Goal: Information Seeking & Learning: Check status

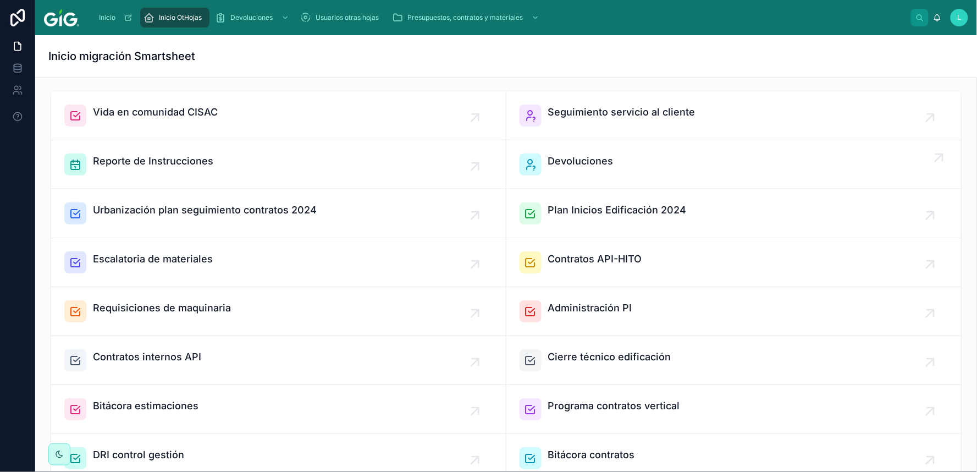
click at [572, 160] on span "Devoluciones" at bounding box center [580, 160] width 65 height 15
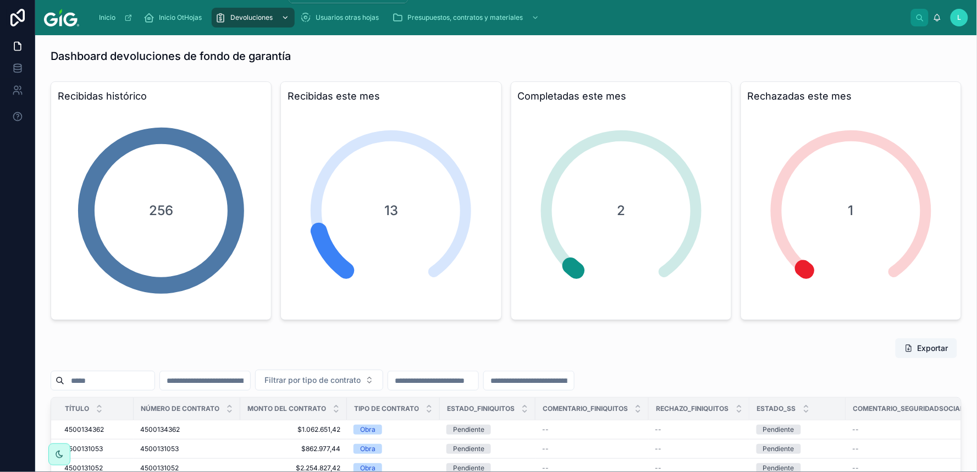
click at [280, 19] on div "scrollable content" at bounding box center [284, 18] width 14 height 18
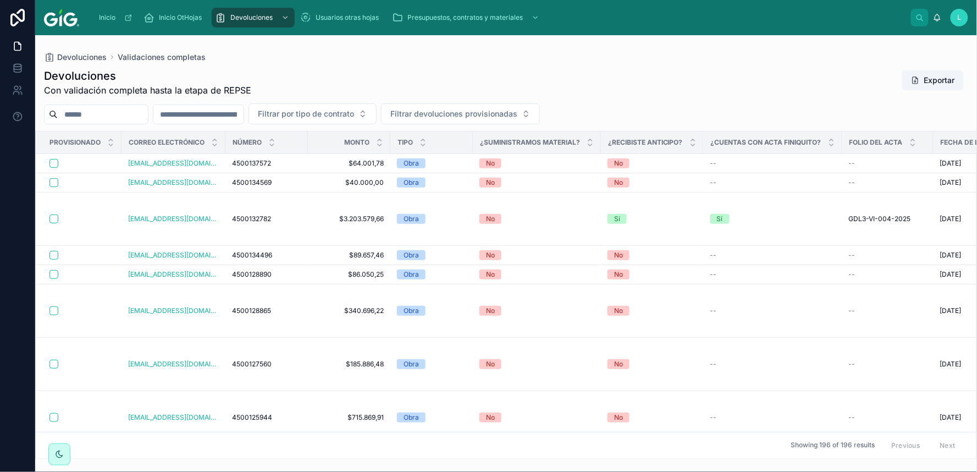
click at [271, 56] on div "Devoluciones Validaciones completas" at bounding box center [506, 57] width 925 height 9
click at [925, 81] on button "Exportar" at bounding box center [934, 80] width 62 height 20
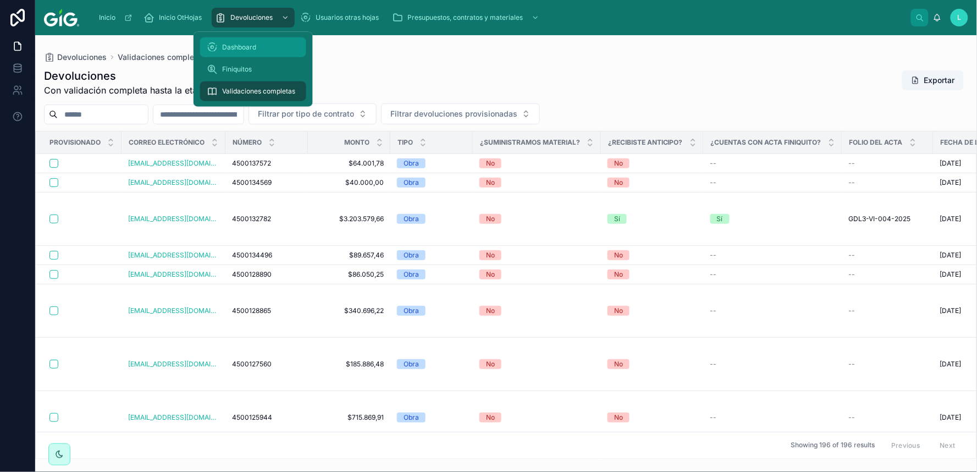
click at [246, 47] on span "Dashboard" at bounding box center [239, 47] width 34 height 9
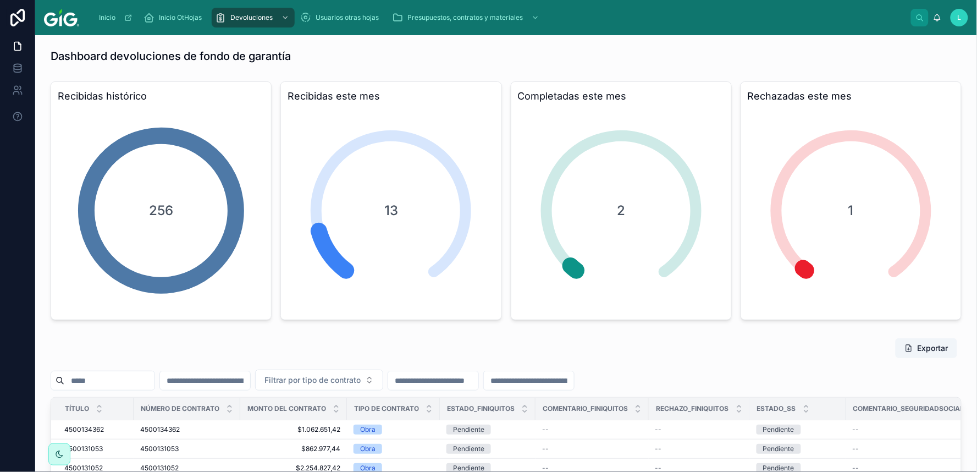
click at [250, 379] on input "text" at bounding box center [205, 380] width 90 height 15
paste input "**********"
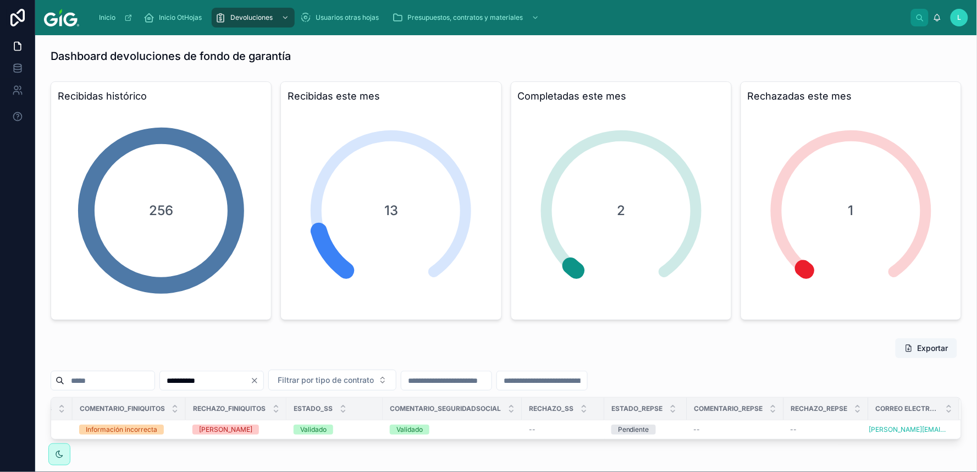
scroll to position [0, 473]
type input "**********"
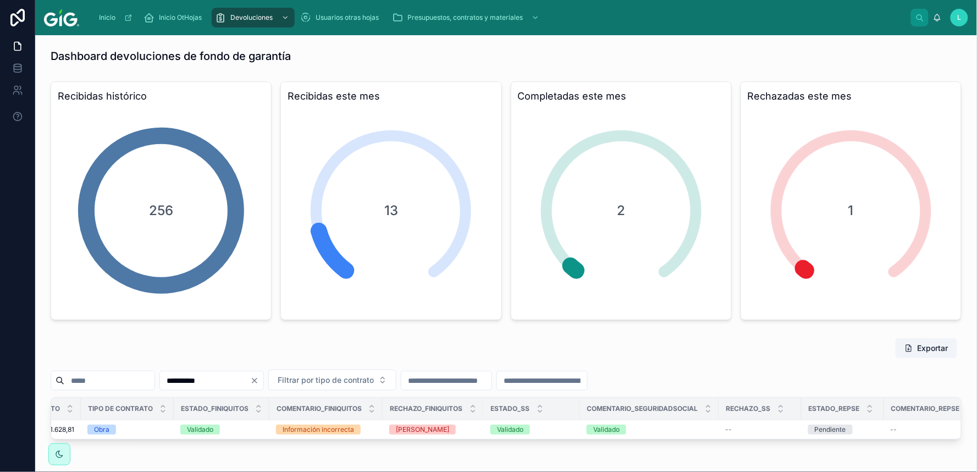
scroll to position [0, 269]
click at [259, 381] on icon "Clear" at bounding box center [254, 380] width 9 height 9
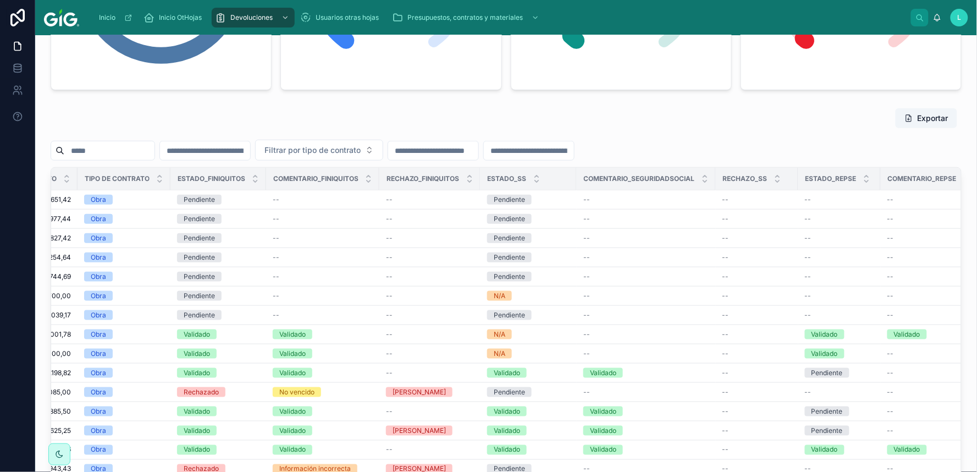
scroll to position [232, 0]
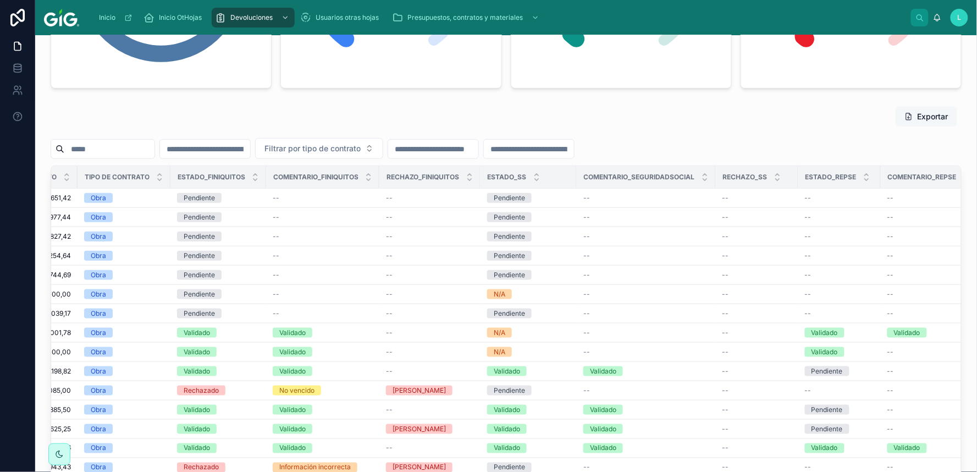
click at [916, 113] on button "Exportar" at bounding box center [927, 117] width 62 height 20
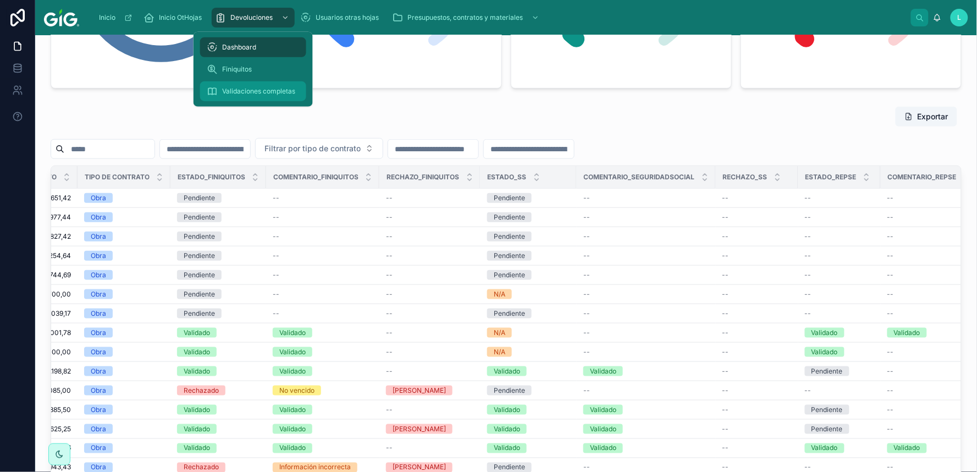
click at [249, 90] on span "Validaciones completas" at bounding box center [258, 91] width 73 height 9
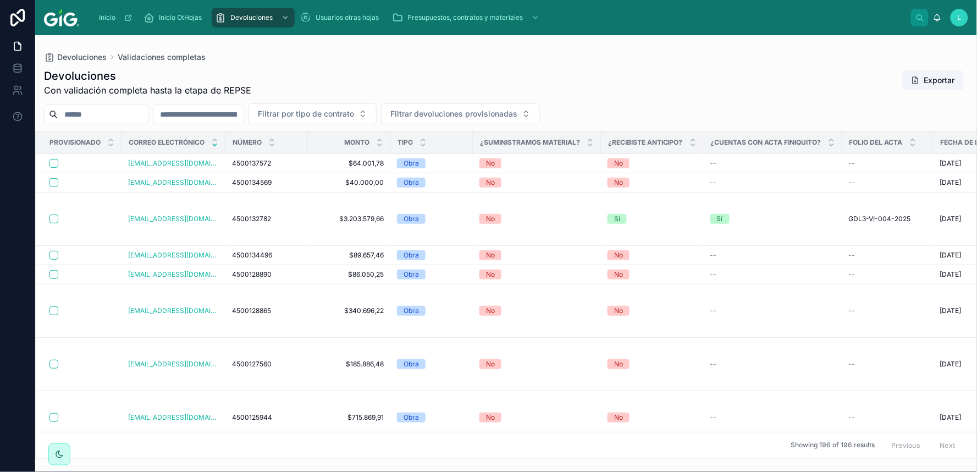
click at [216, 144] on icon at bounding box center [214, 144] width 7 height 7
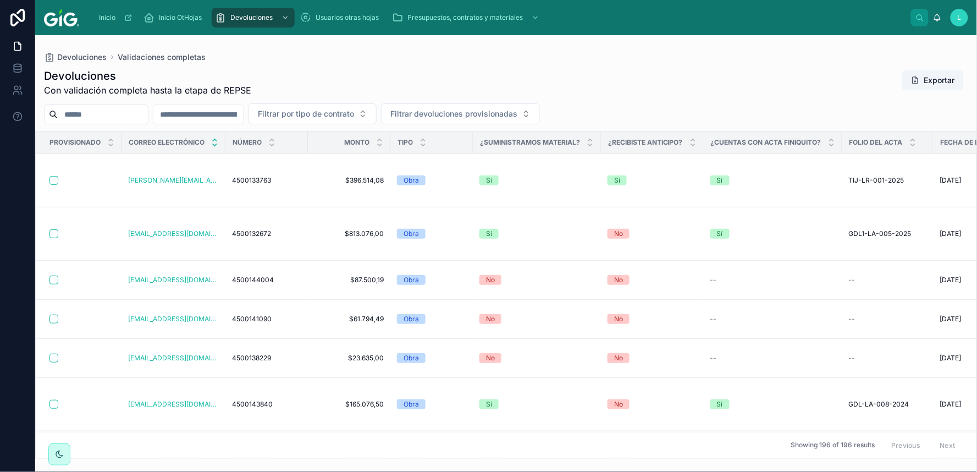
click at [216, 139] on icon at bounding box center [215, 140] width 4 height 2
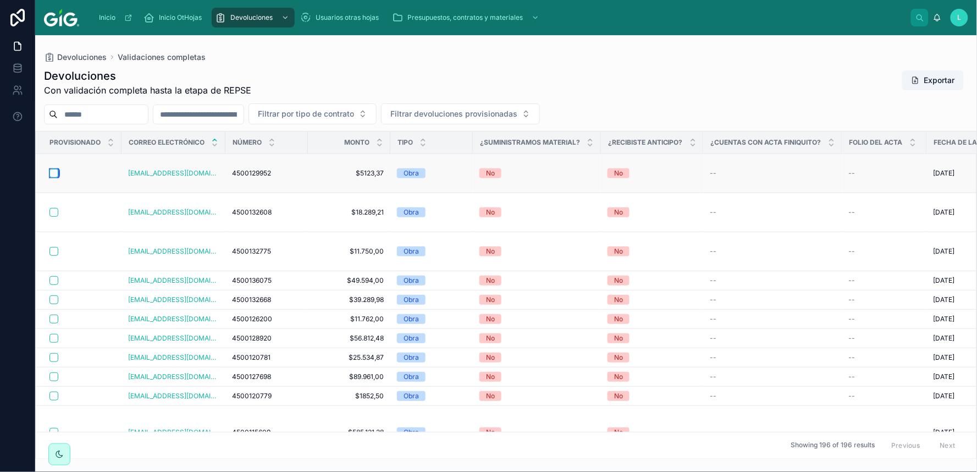
click at [52, 169] on button "button" at bounding box center [53, 173] width 9 height 9
click at [53, 208] on button "button" at bounding box center [53, 212] width 9 height 9
click at [55, 247] on button "button" at bounding box center [53, 251] width 9 height 9
click at [50, 276] on button "button" at bounding box center [53, 280] width 9 height 9
click at [53, 276] on button "button" at bounding box center [53, 280] width 9 height 9
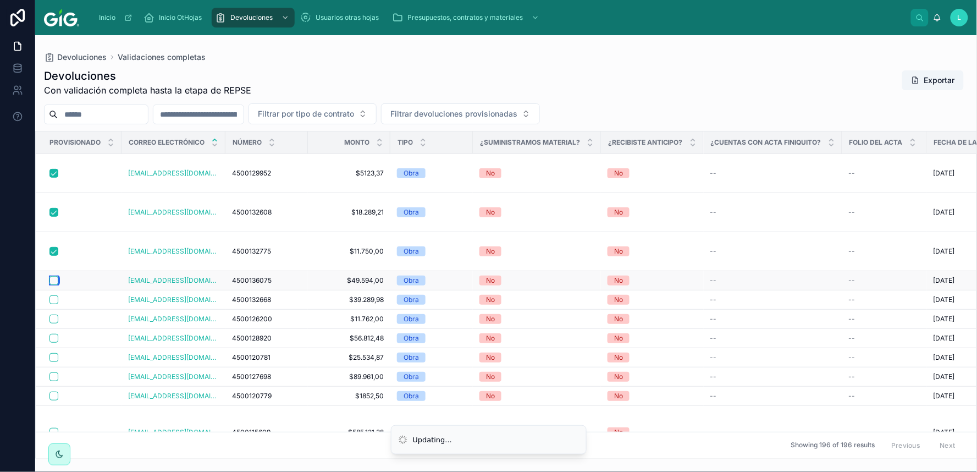
click at [52, 276] on button "button" at bounding box center [53, 280] width 9 height 9
click at [54, 295] on button "button" at bounding box center [53, 299] width 9 height 9
click at [52, 315] on button "button" at bounding box center [53, 319] width 9 height 9
click at [52, 334] on button "button" at bounding box center [53, 338] width 9 height 9
click at [55, 353] on button "button" at bounding box center [53, 357] width 9 height 9
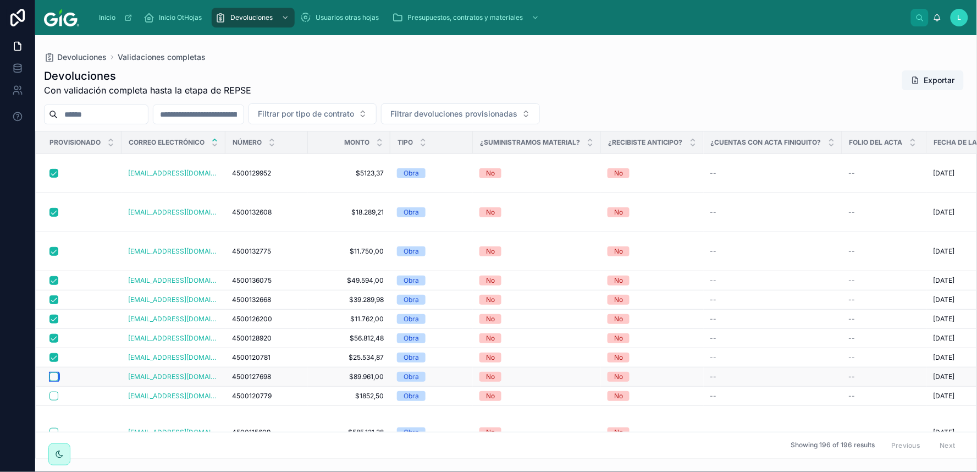
click at [51, 372] on button "button" at bounding box center [53, 376] width 9 height 9
click at [54, 392] on button "button" at bounding box center [53, 396] width 9 height 9
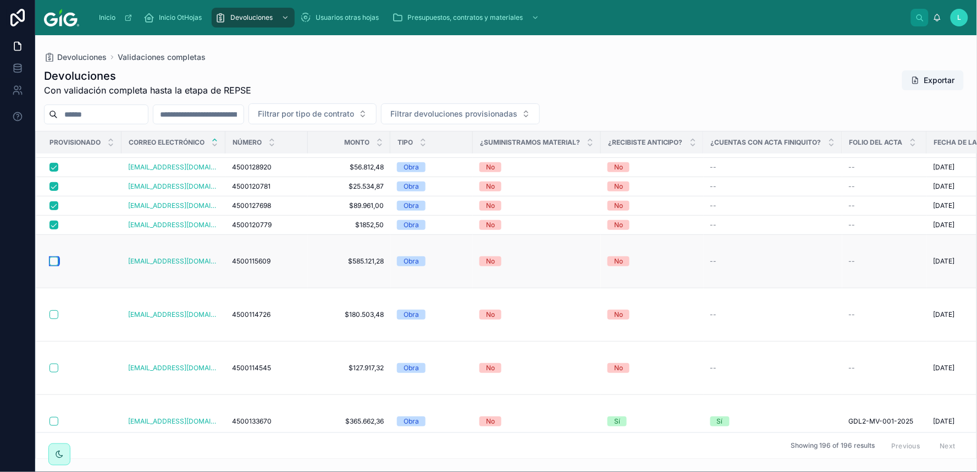
click at [52, 257] on button "button" at bounding box center [53, 261] width 9 height 9
click at [53, 257] on button "button" at bounding box center [53, 261] width 9 height 9
click at [51, 257] on button "button" at bounding box center [53, 261] width 9 height 9
click at [54, 310] on button "button" at bounding box center [53, 314] width 9 height 9
click at [54, 364] on button "button" at bounding box center [53, 368] width 9 height 9
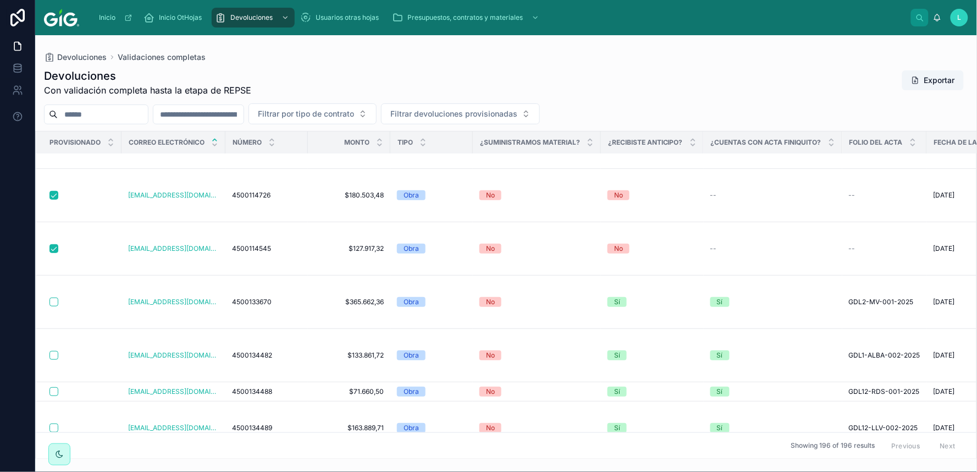
scroll to position [293, 0]
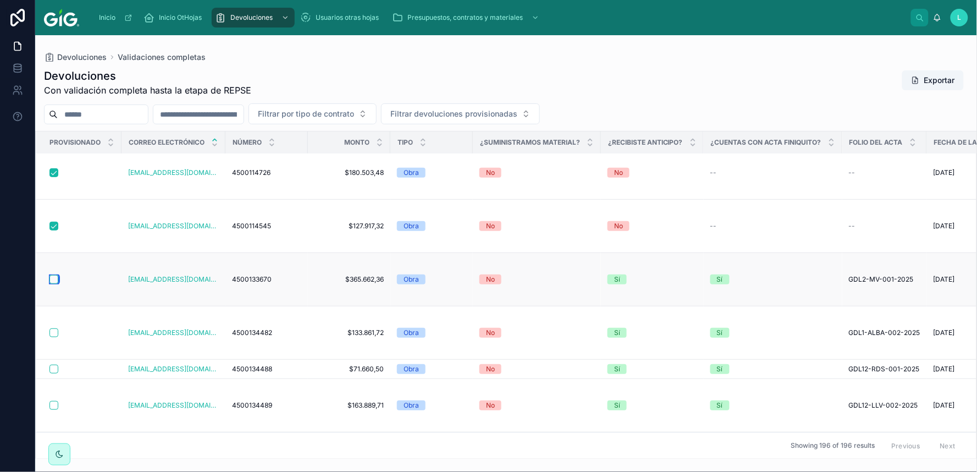
click at [55, 275] on button "button" at bounding box center [53, 279] width 9 height 9
click at [54, 328] on button "button" at bounding box center [53, 332] width 9 height 9
click at [56, 365] on button "button" at bounding box center [53, 369] width 9 height 9
click at [52, 401] on button "button" at bounding box center [53, 405] width 9 height 9
click at [53, 454] on button "button" at bounding box center [53, 458] width 9 height 9
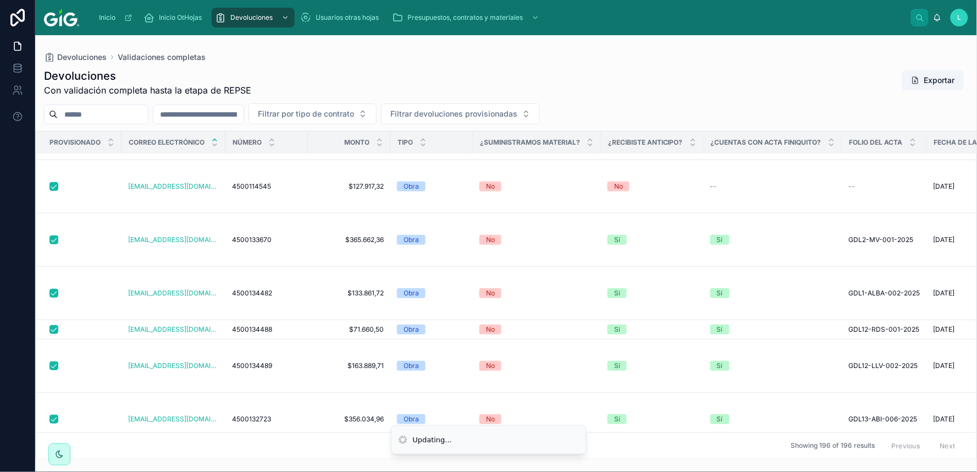
scroll to position [513, 0]
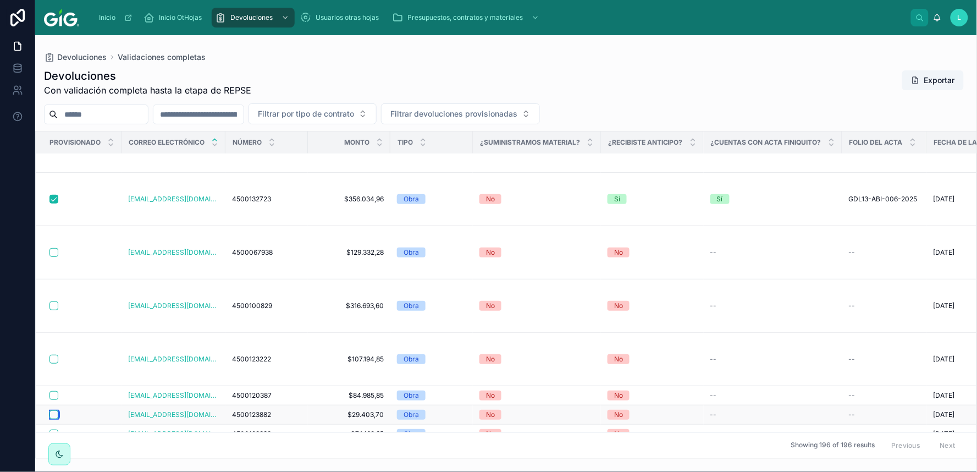
click at [53, 414] on button "button" at bounding box center [53, 414] width 9 height 9
click at [52, 250] on button "button" at bounding box center [53, 252] width 9 height 9
click at [53, 395] on button "button" at bounding box center [53, 395] width 9 height 9
click at [56, 417] on button "button" at bounding box center [53, 414] width 9 height 9
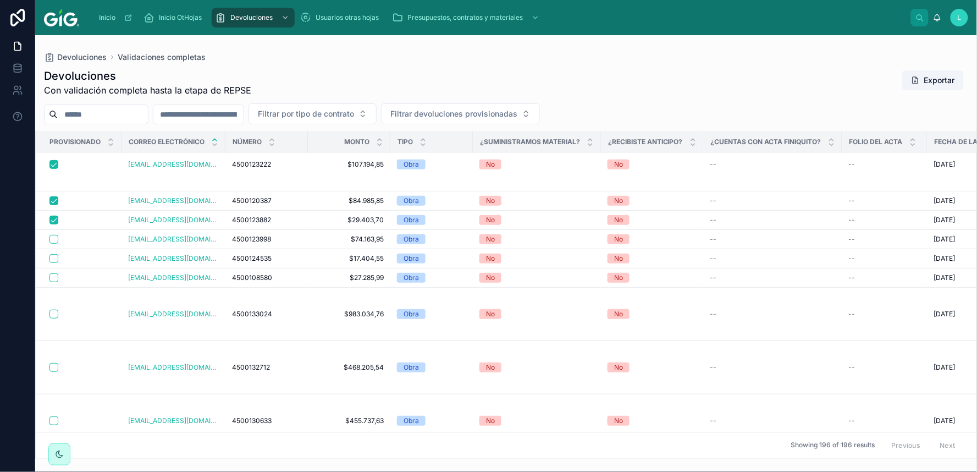
scroll to position [757, 0]
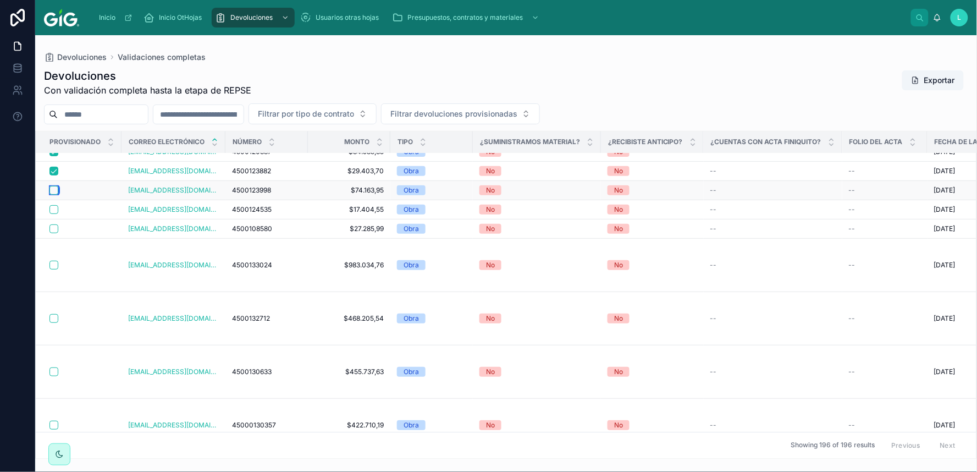
click at [53, 191] on button "button" at bounding box center [53, 190] width 9 height 9
click at [53, 190] on button "button" at bounding box center [53, 190] width 9 height 9
click at [54, 210] on button "button" at bounding box center [53, 209] width 9 height 9
click at [53, 229] on button "button" at bounding box center [53, 228] width 9 height 9
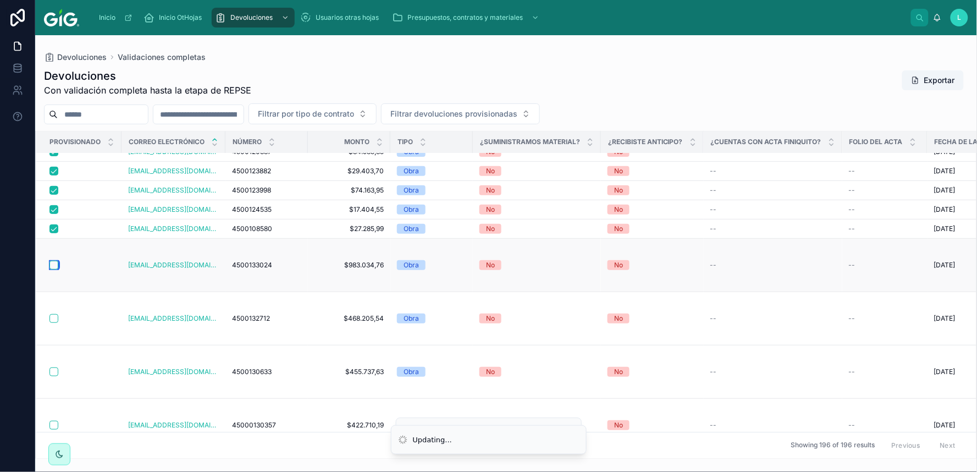
click at [54, 266] on button "button" at bounding box center [53, 265] width 9 height 9
click at [53, 320] on button "button" at bounding box center [53, 318] width 9 height 9
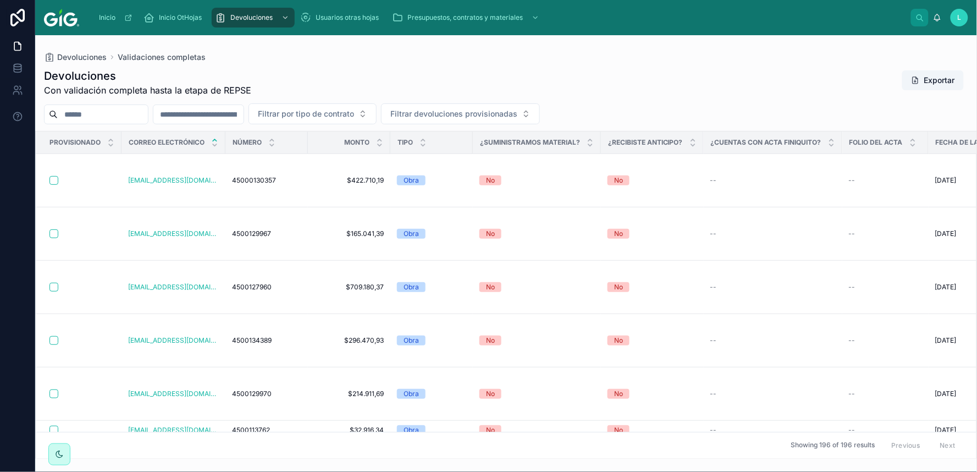
scroll to position [977, 0]
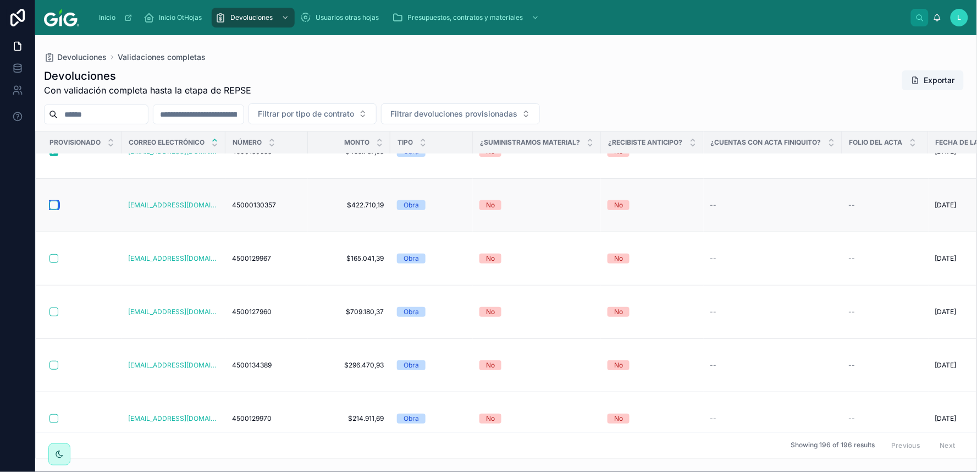
click at [55, 201] on button "button" at bounding box center [53, 205] width 9 height 9
click at [53, 260] on button "button" at bounding box center [53, 258] width 9 height 9
click at [52, 310] on button "button" at bounding box center [53, 311] width 9 height 9
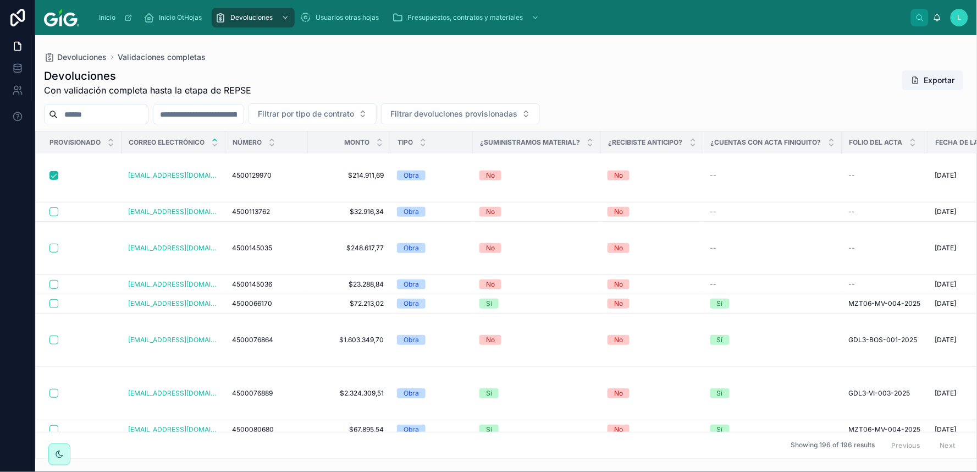
scroll to position [1222, 0]
click at [54, 209] on button "button" at bounding box center [53, 210] width 9 height 9
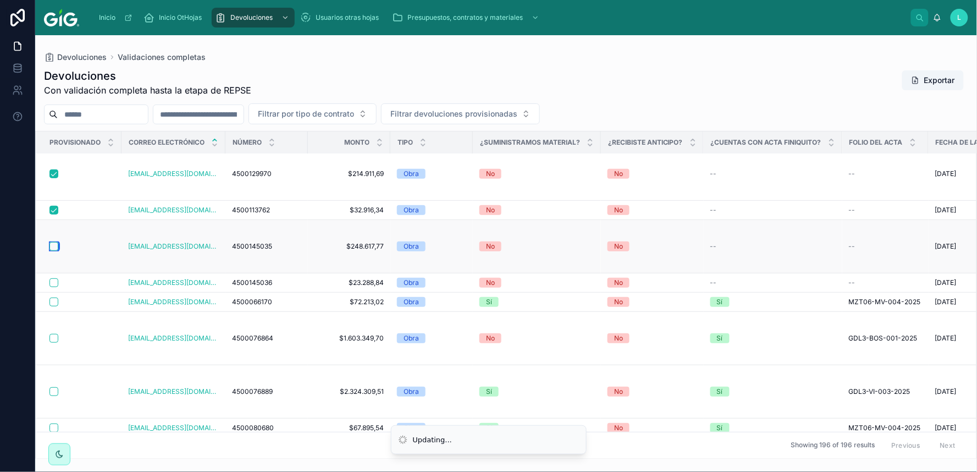
click at [52, 249] on button "button" at bounding box center [53, 246] width 9 height 9
click at [54, 283] on button "button" at bounding box center [53, 282] width 9 height 9
click at [52, 304] on button "button" at bounding box center [53, 302] width 9 height 9
click at [54, 338] on button "button" at bounding box center [53, 338] width 9 height 9
click at [55, 393] on button "button" at bounding box center [53, 391] width 9 height 9
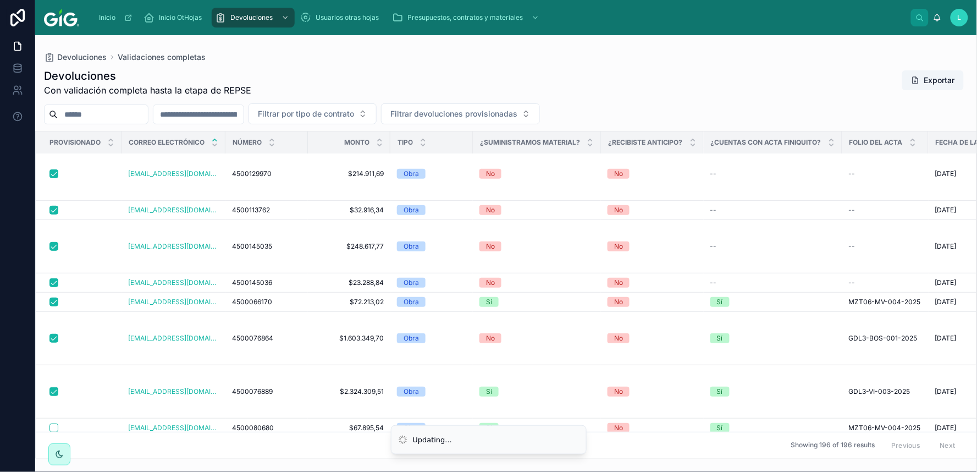
click at [977, 445] on div "Provisionado Correo electrónico Número Monto Tipo ¿Suministramos material? ¿Rec…" at bounding box center [506, 295] width 942 height 328
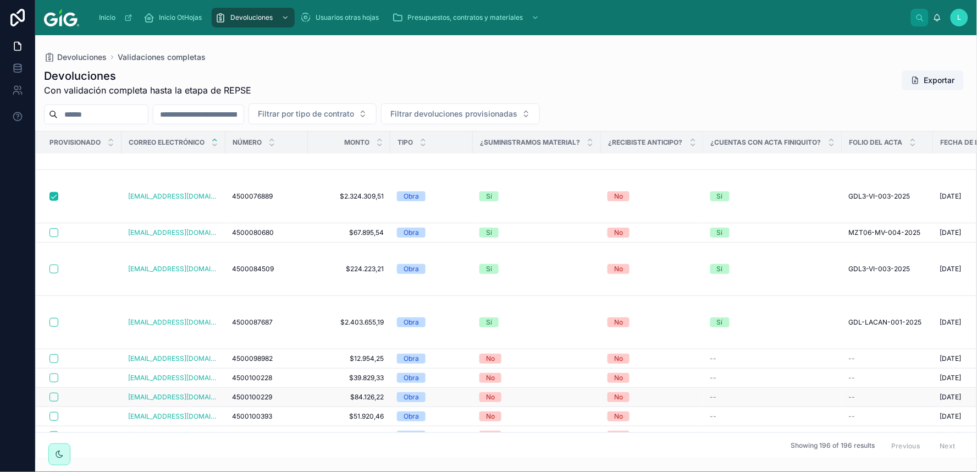
scroll to position [1441, 0]
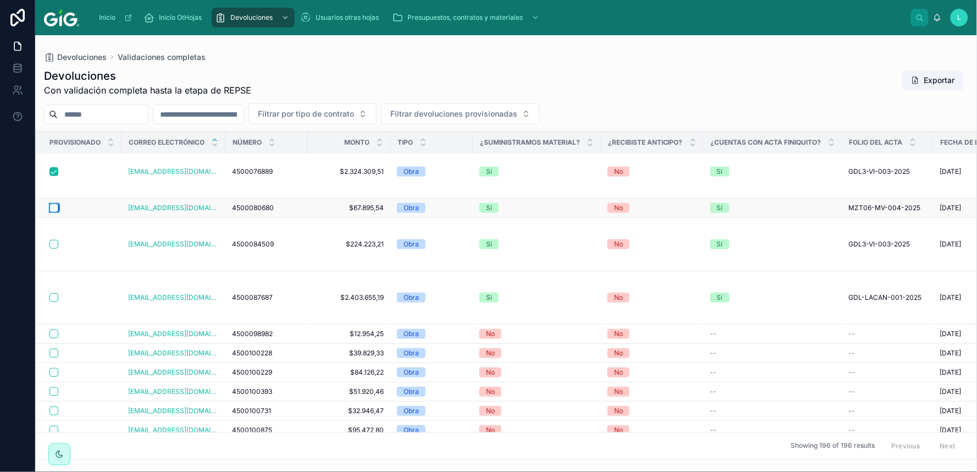
click at [53, 207] on button "button" at bounding box center [53, 207] width 9 height 9
click at [53, 245] on button "button" at bounding box center [53, 244] width 9 height 9
click at [56, 297] on button "button" at bounding box center [53, 297] width 9 height 9
click at [55, 337] on button "button" at bounding box center [53, 333] width 9 height 9
click at [54, 355] on button "button" at bounding box center [53, 353] width 9 height 9
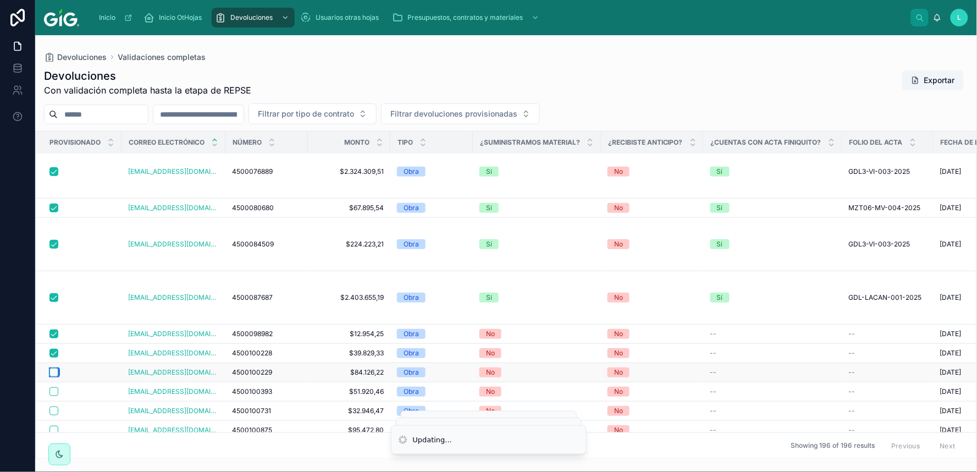
click at [53, 371] on button "button" at bounding box center [53, 372] width 9 height 9
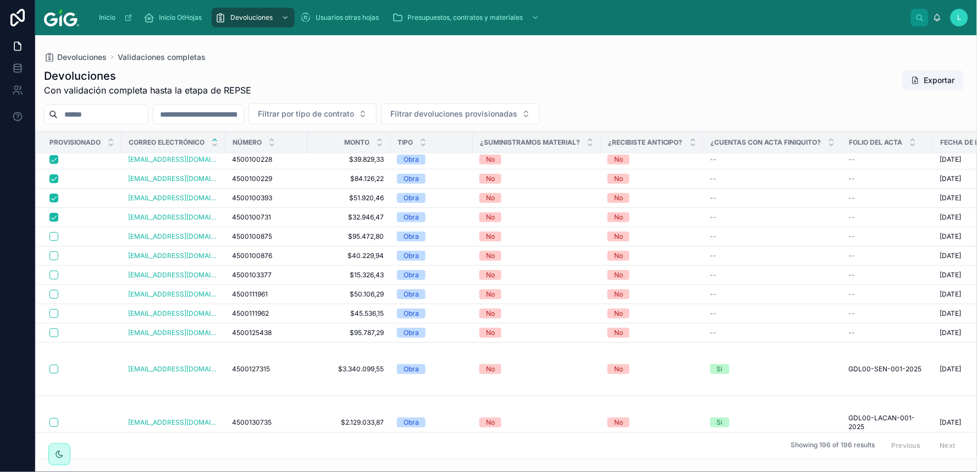
scroll to position [1686, 0]
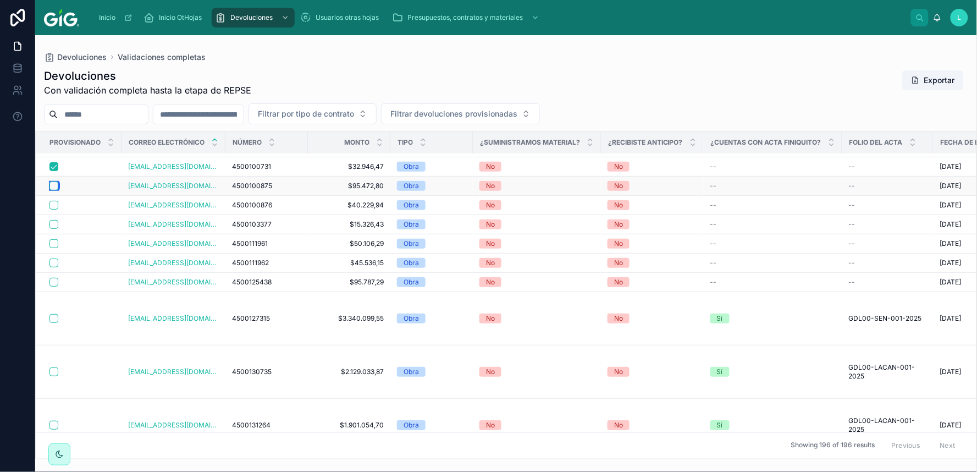
click at [52, 185] on button "button" at bounding box center [53, 185] width 9 height 9
click at [55, 202] on button "button" at bounding box center [53, 205] width 9 height 9
click at [52, 222] on button "button" at bounding box center [53, 224] width 9 height 9
click at [53, 243] on button "button" at bounding box center [53, 243] width 9 height 9
click at [54, 261] on button "button" at bounding box center [53, 262] width 9 height 9
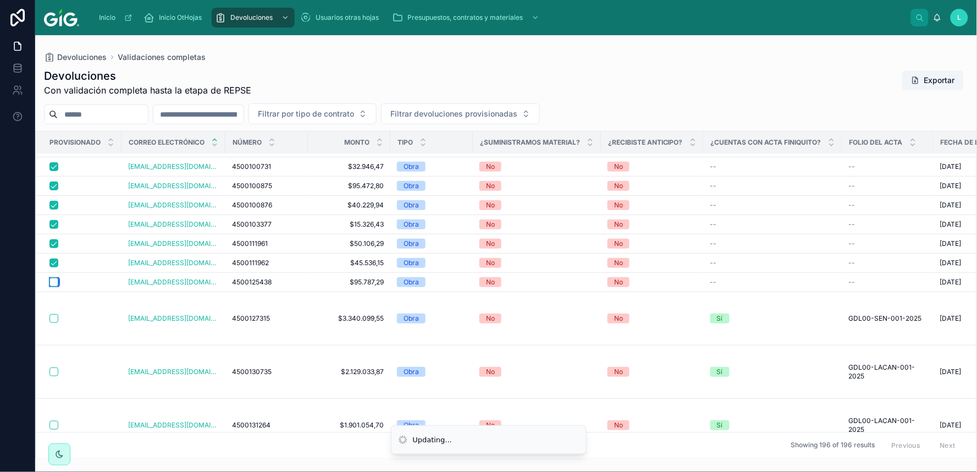
click at [53, 281] on button "button" at bounding box center [53, 282] width 9 height 9
click at [53, 317] on button "button" at bounding box center [53, 318] width 9 height 9
click at [53, 374] on button "button" at bounding box center [53, 371] width 9 height 9
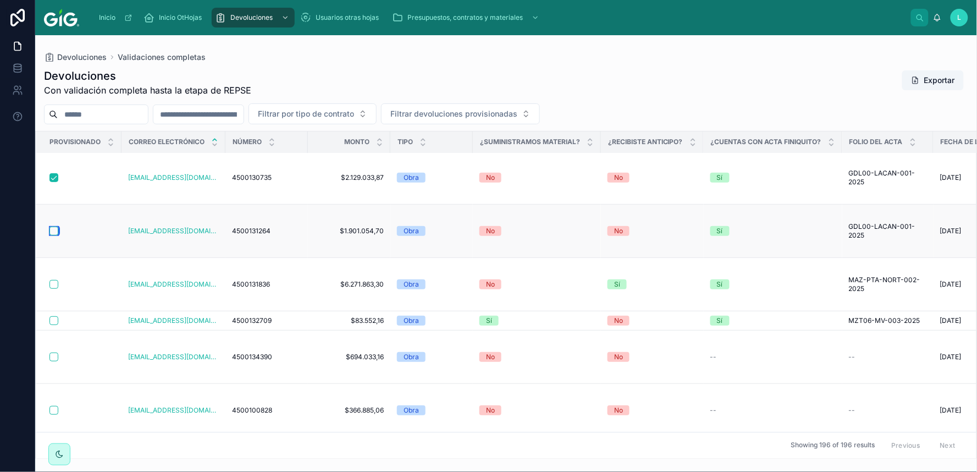
click at [54, 227] on button "button" at bounding box center [53, 231] width 9 height 9
click at [52, 284] on button "button" at bounding box center [53, 284] width 9 height 9
click at [55, 321] on button "button" at bounding box center [53, 320] width 9 height 9
click at [55, 356] on button "button" at bounding box center [53, 357] width 9 height 9
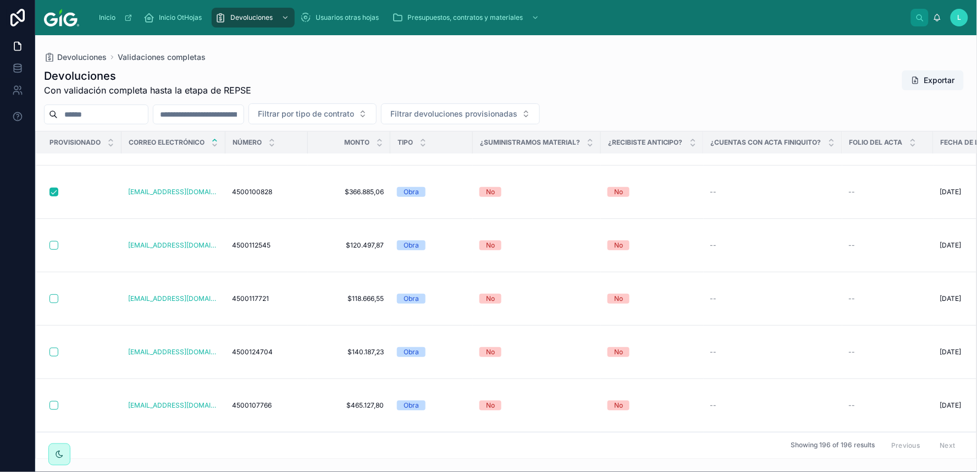
scroll to position [2125, 0]
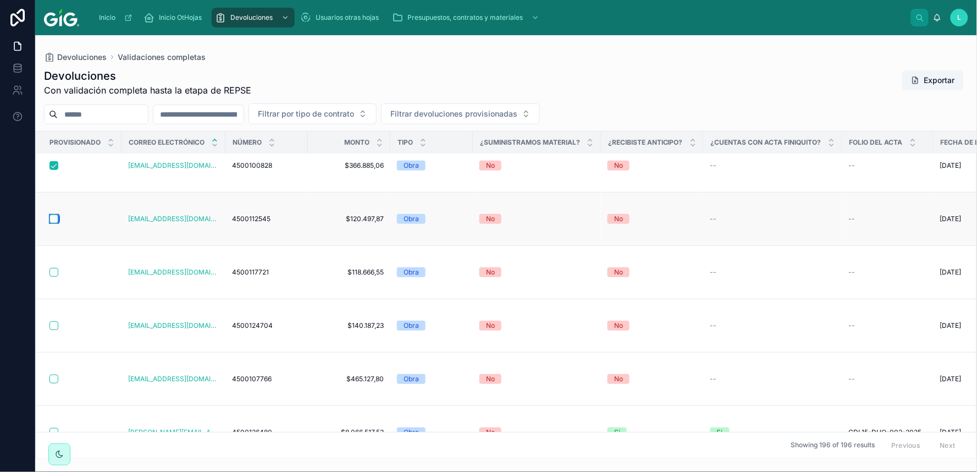
click at [53, 217] on button "button" at bounding box center [53, 218] width 9 height 9
click at [54, 271] on button "button" at bounding box center [53, 272] width 9 height 9
click at [52, 325] on button "button" at bounding box center [53, 325] width 9 height 9
click at [54, 377] on button "button" at bounding box center [53, 379] width 9 height 9
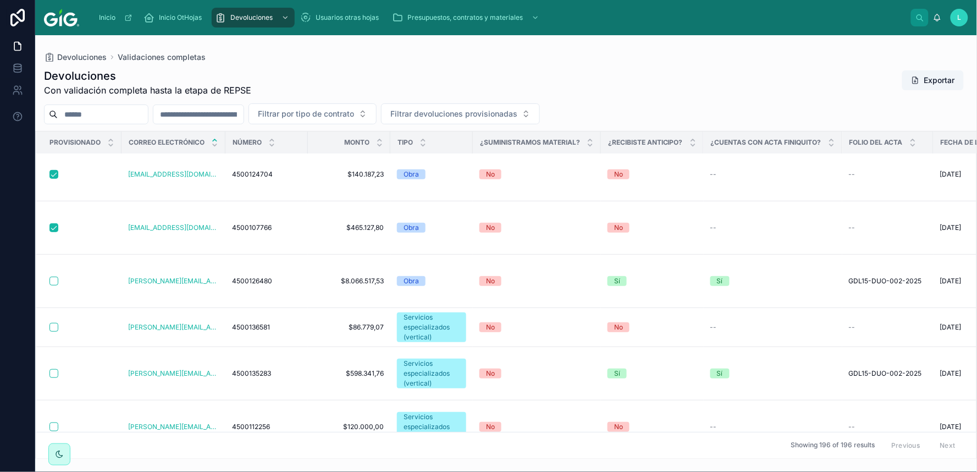
scroll to position [2319, 0]
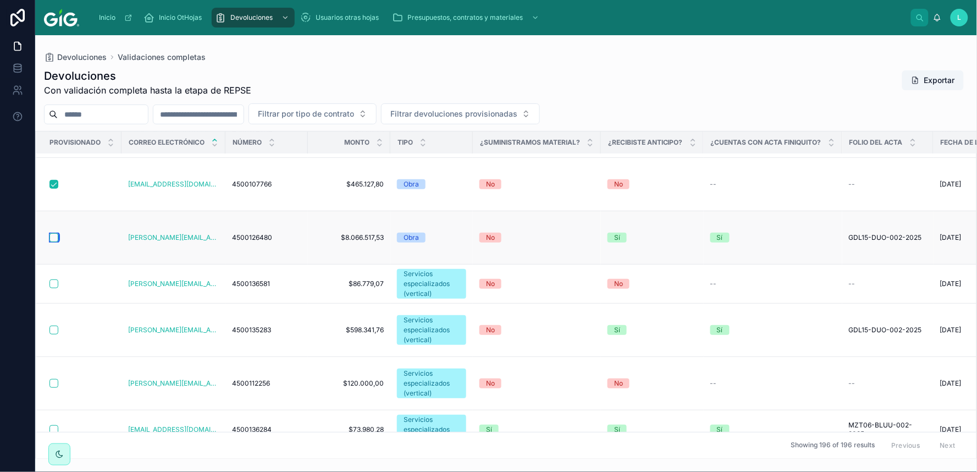
click at [52, 238] on button "button" at bounding box center [53, 237] width 9 height 9
click at [54, 283] on button "button" at bounding box center [53, 283] width 9 height 9
click at [53, 329] on button "button" at bounding box center [53, 330] width 9 height 9
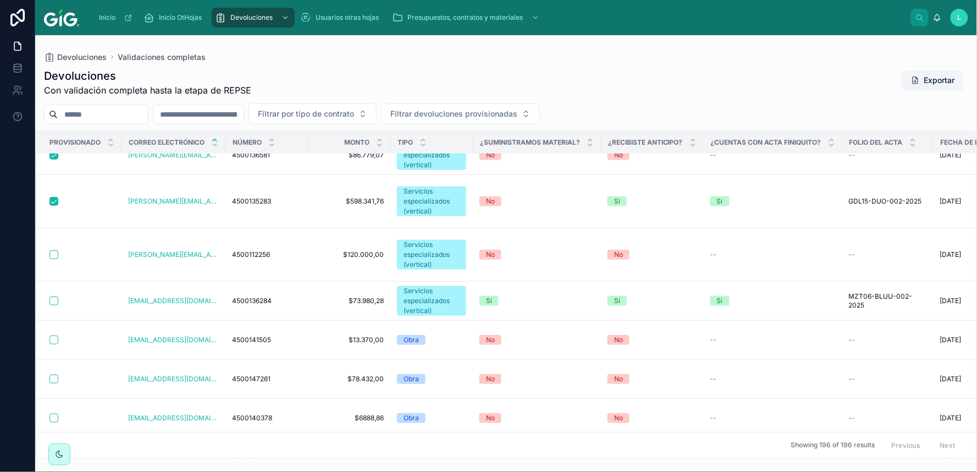
scroll to position [2466, 0]
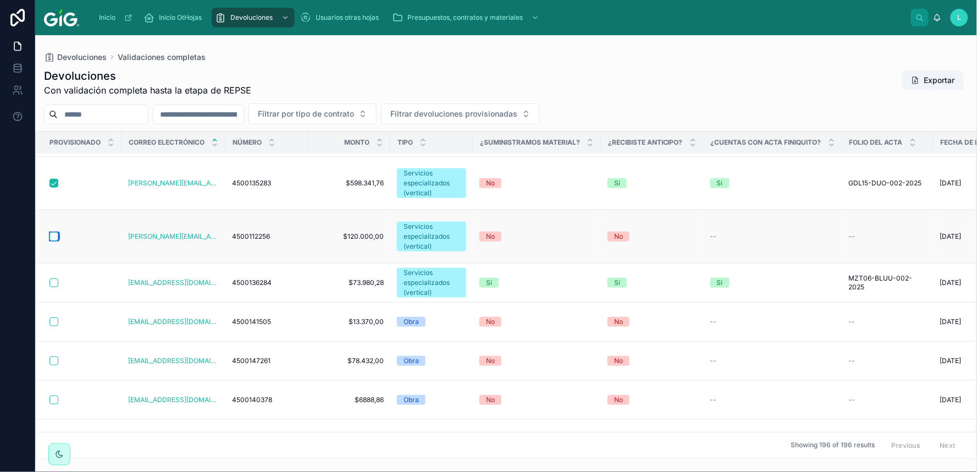
click at [52, 236] on button "button" at bounding box center [53, 236] width 9 height 9
click at [54, 282] on button "button" at bounding box center [53, 282] width 9 height 9
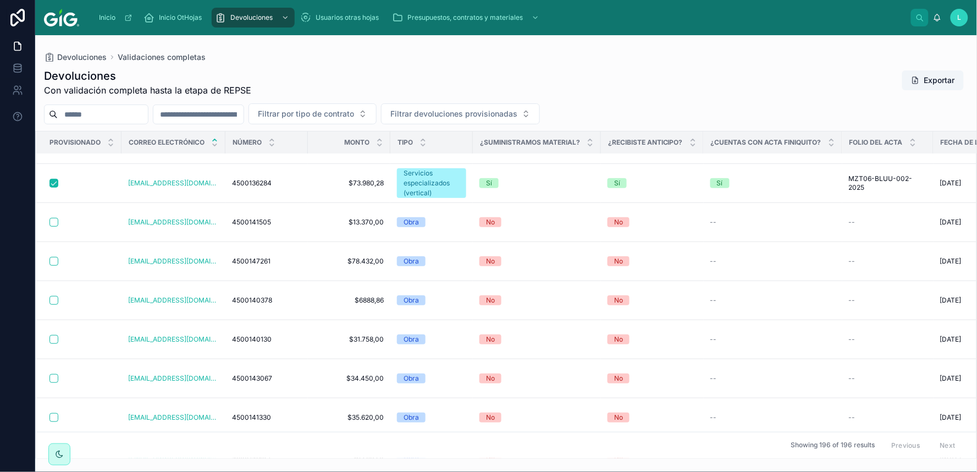
scroll to position [2589, 0]
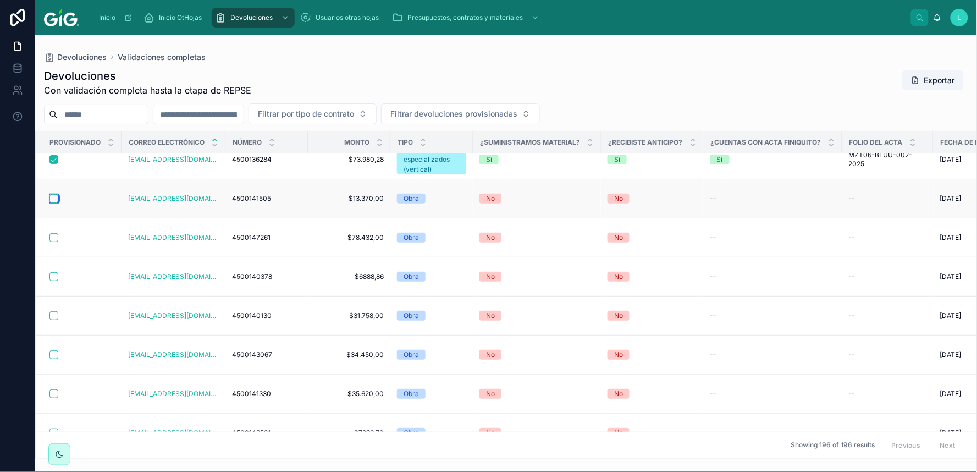
click at [53, 194] on button "button" at bounding box center [53, 198] width 9 height 9
click at [56, 233] on button "button" at bounding box center [53, 237] width 9 height 9
click at [53, 272] on button "button" at bounding box center [53, 276] width 9 height 9
click at [52, 311] on button "button" at bounding box center [53, 315] width 9 height 9
click at [52, 350] on button "button" at bounding box center [53, 354] width 9 height 9
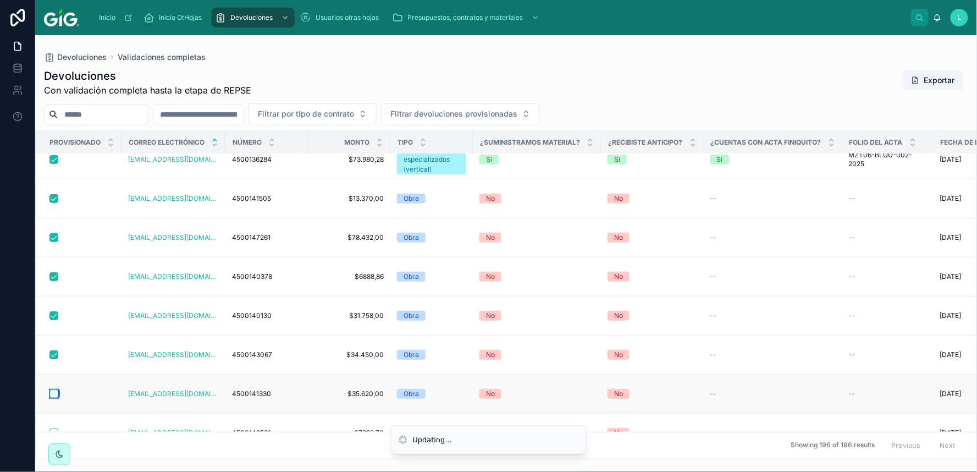
click at [52, 389] on button "button" at bounding box center [53, 393] width 9 height 9
click at [54, 458] on button "button" at bounding box center [53, 462] width 9 height 9
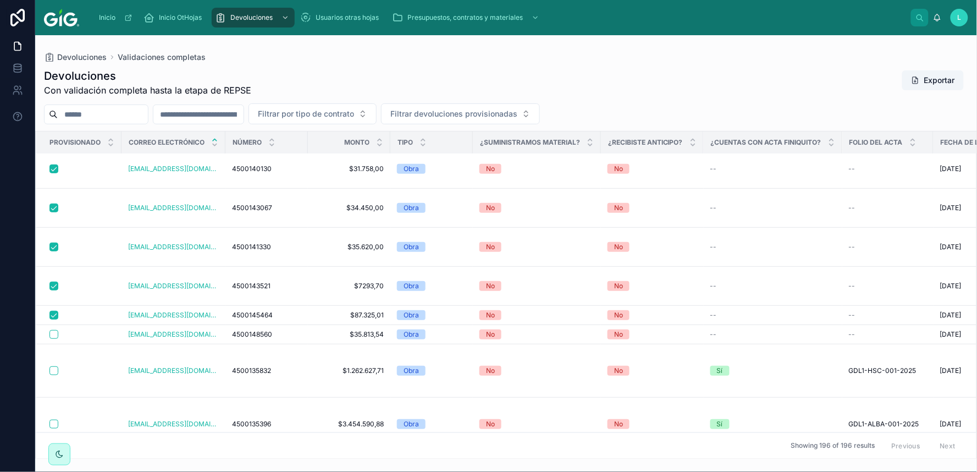
scroll to position [2761, 0]
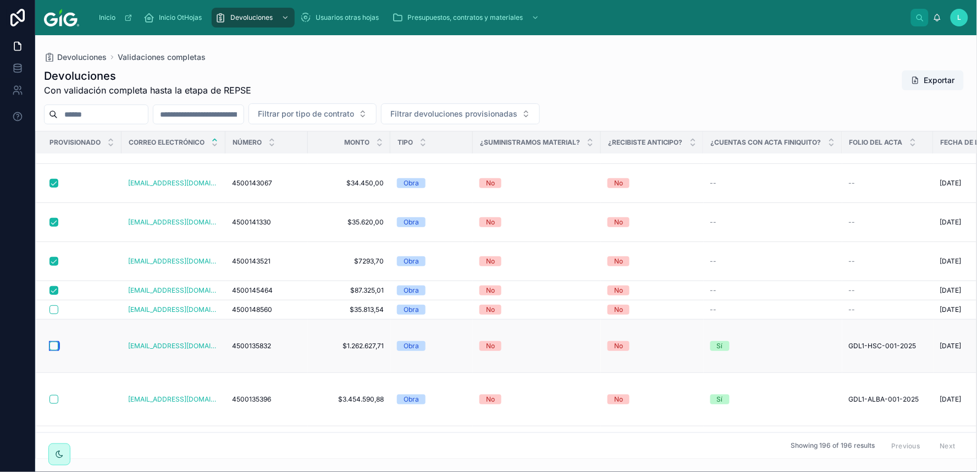
click at [53, 342] on button "button" at bounding box center [53, 346] width 9 height 9
click at [57, 395] on button "button" at bounding box center [53, 399] width 9 height 9
click at [55, 448] on button "button" at bounding box center [53, 452] width 9 height 9
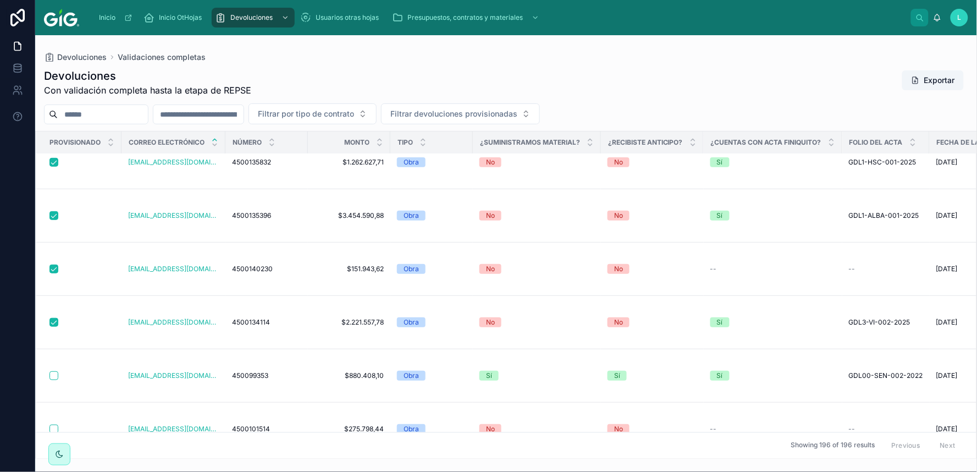
scroll to position [2932, 0]
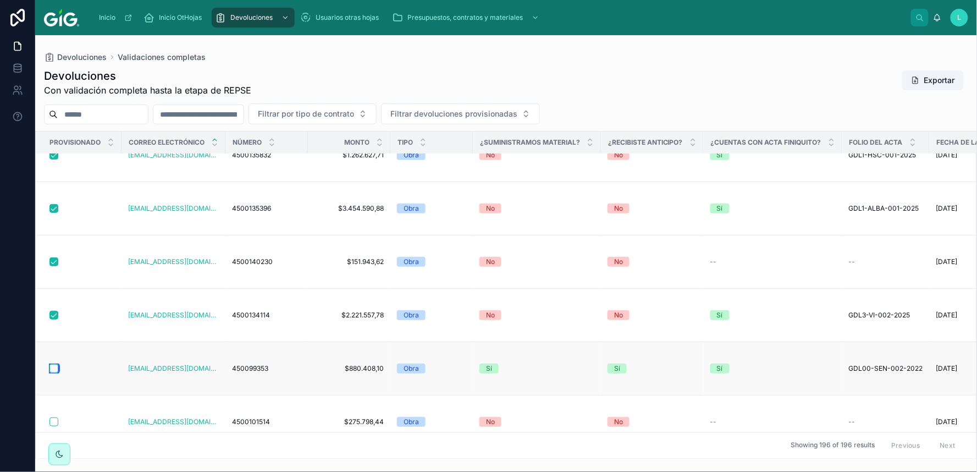
click at [55, 364] on button "button" at bounding box center [53, 368] width 9 height 9
click at [54, 417] on button "button" at bounding box center [53, 421] width 9 height 9
click at [54, 454] on button "button" at bounding box center [53, 458] width 9 height 9
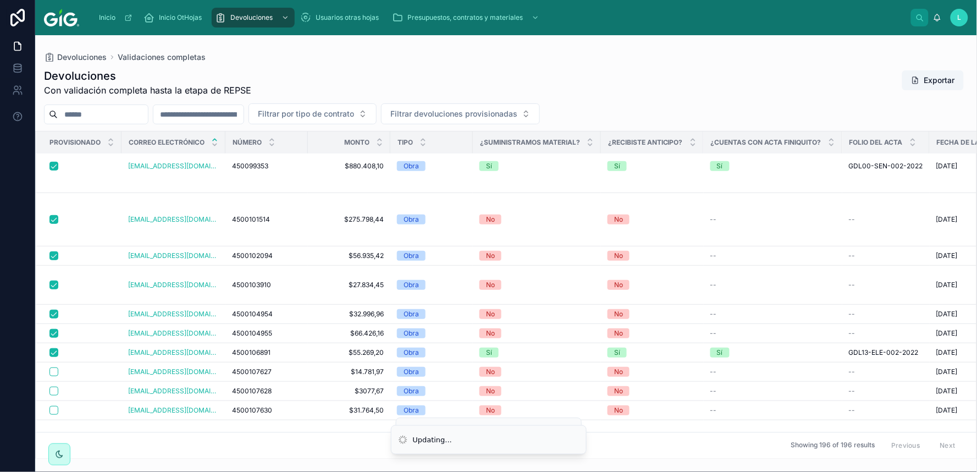
scroll to position [3176, 0]
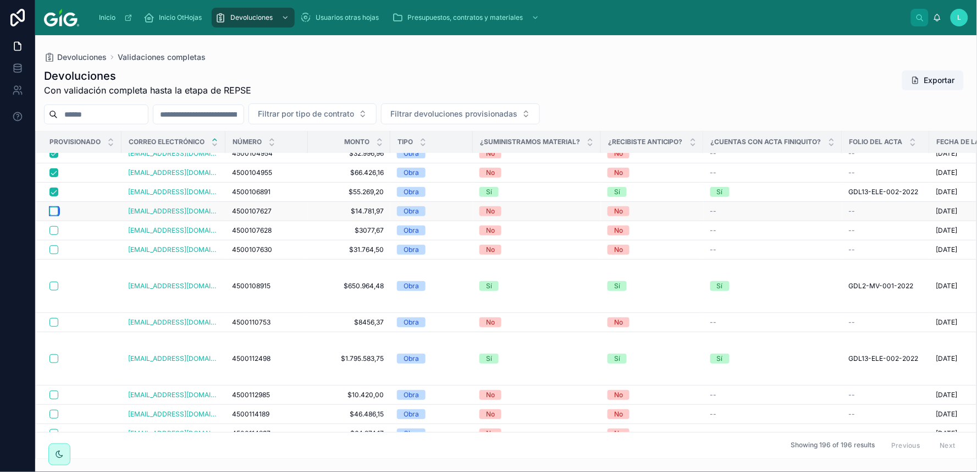
click at [55, 207] on button "button" at bounding box center [53, 211] width 9 height 9
click at [54, 226] on button "button" at bounding box center [53, 230] width 9 height 9
click at [53, 245] on button "button" at bounding box center [53, 249] width 9 height 9
click at [52, 318] on button "button" at bounding box center [53, 322] width 9 height 9
click at [53, 354] on button "button" at bounding box center [53, 358] width 9 height 9
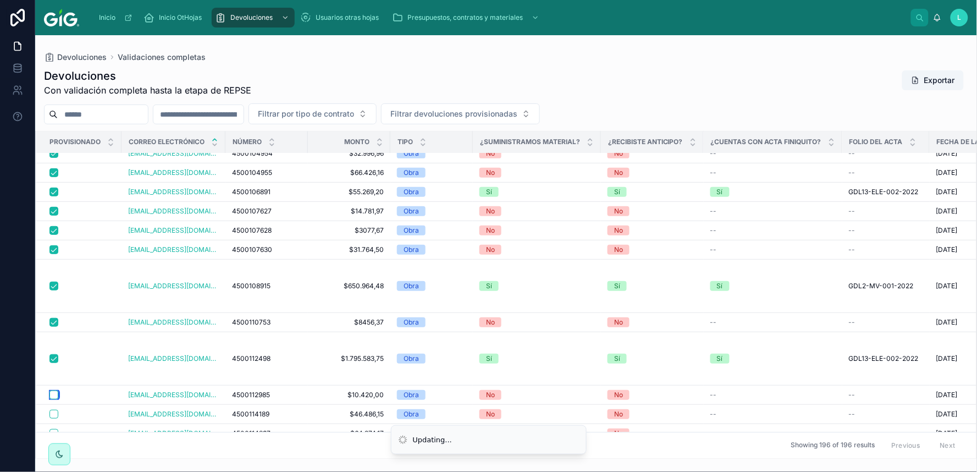
click at [53, 390] on button "button" at bounding box center [53, 394] width 9 height 9
click at [54, 410] on button "button" at bounding box center [53, 414] width 9 height 9
click at [53, 429] on button "button" at bounding box center [53, 433] width 9 height 9
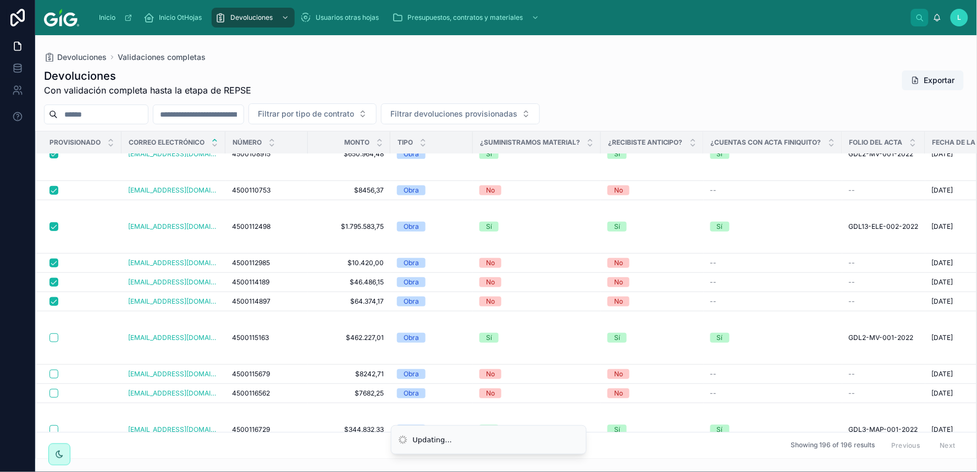
scroll to position [3444, 0]
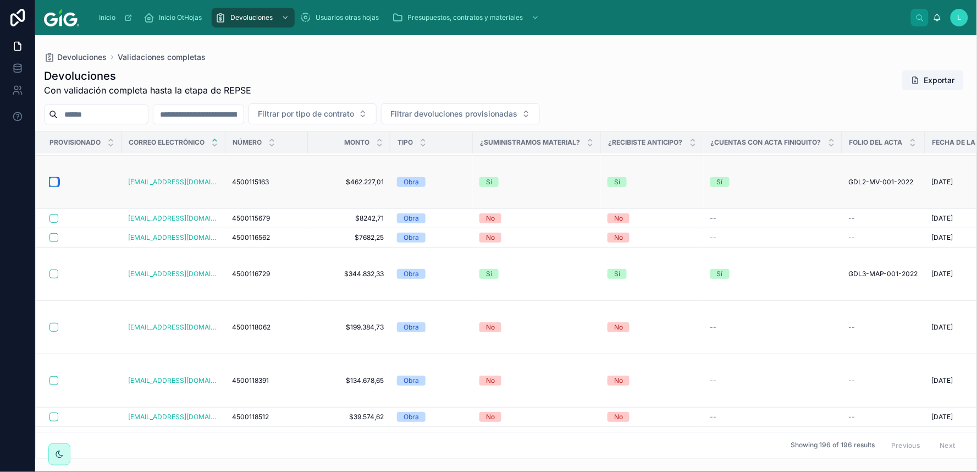
click at [53, 183] on button "button" at bounding box center [53, 182] width 9 height 9
click at [54, 218] on button "button" at bounding box center [53, 218] width 9 height 9
drag, startPoint x: 54, startPoint y: 218, endPoint x: 56, endPoint y: 239, distance: 20.4
click at [56, 239] on button "button" at bounding box center [53, 237] width 9 height 9
click at [54, 274] on button "button" at bounding box center [53, 273] width 9 height 9
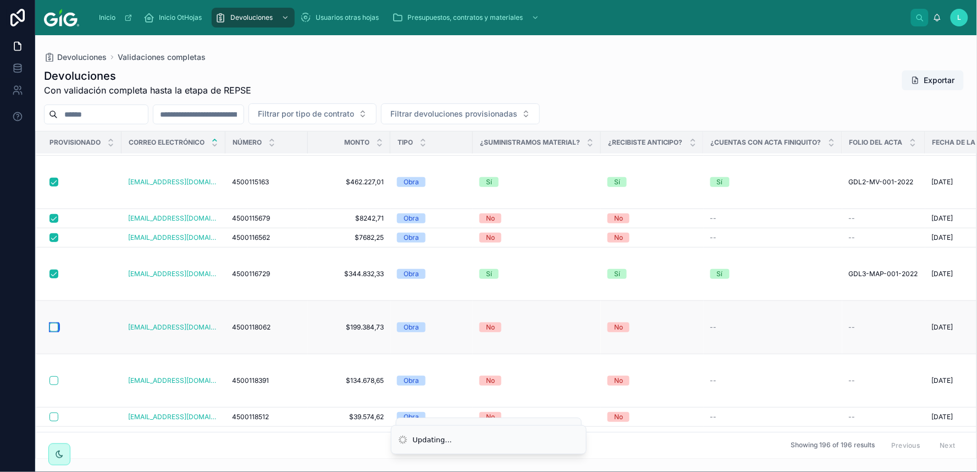
click at [53, 329] on button "button" at bounding box center [53, 327] width 9 height 9
click at [52, 381] on button "button" at bounding box center [53, 380] width 9 height 9
click at [52, 419] on button "button" at bounding box center [53, 416] width 9 height 9
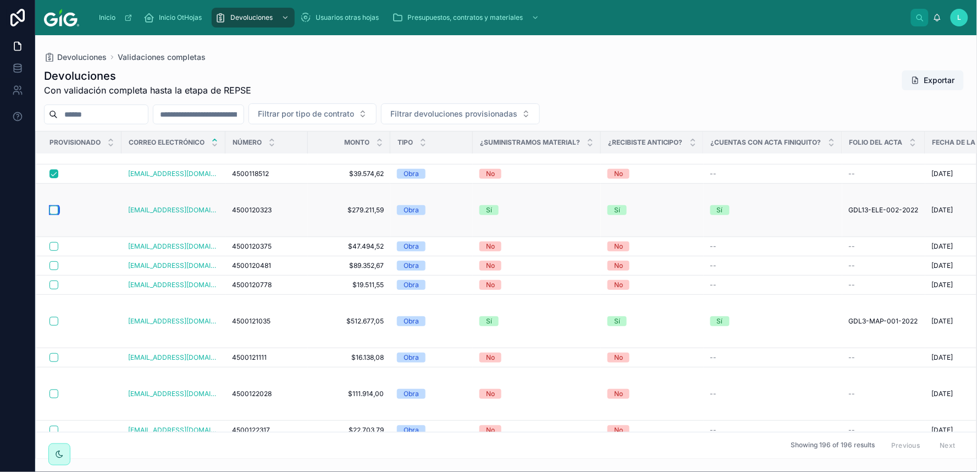
click at [53, 209] on button "button" at bounding box center [53, 210] width 9 height 9
click at [56, 245] on button "button" at bounding box center [53, 246] width 9 height 9
click at [55, 266] on button "button" at bounding box center [53, 265] width 9 height 9
click at [53, 287] on button "button" at bounding box center [53, 284] width 9 height 9
click at [56, 322] on button "button" at bounding box center [53, 321] width 9 height 9
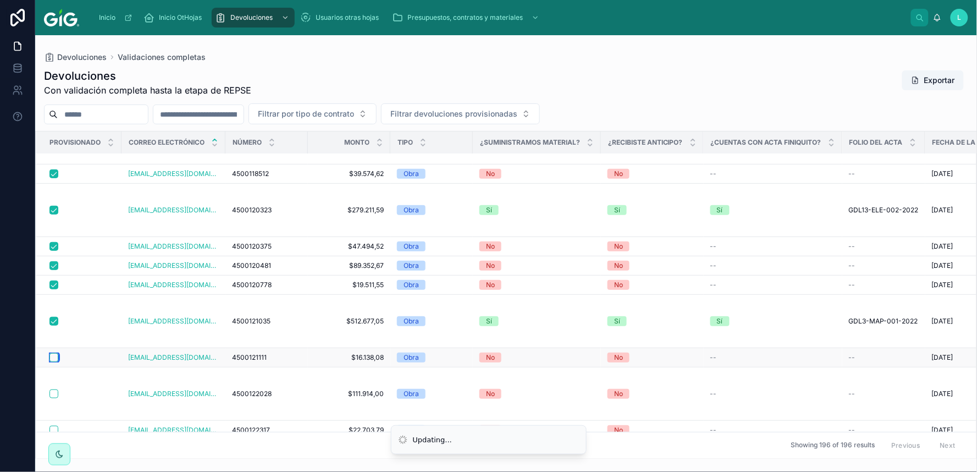
click at [54, 357] on button "button" at bounding box center [53, 357] width 9 height 9
click at [56, 395] on button "button" at bounding box center [53, 393] width 9 height 9
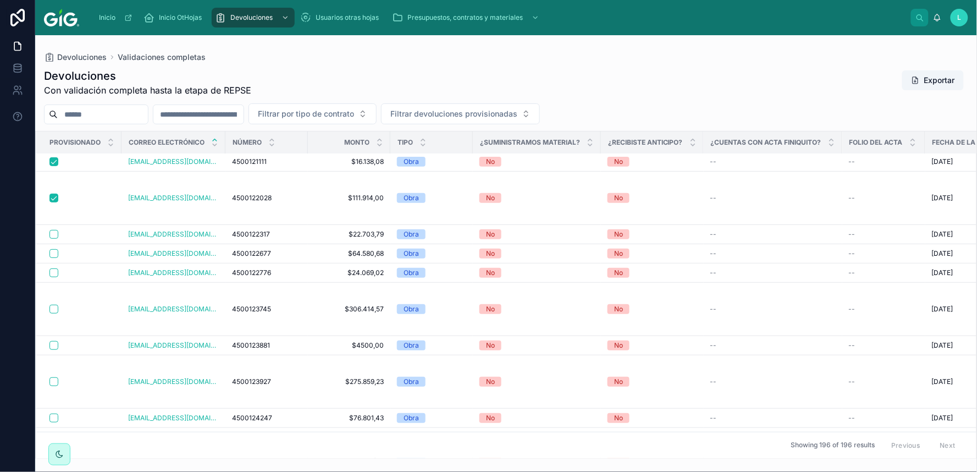
scroll to position [3906, 0]
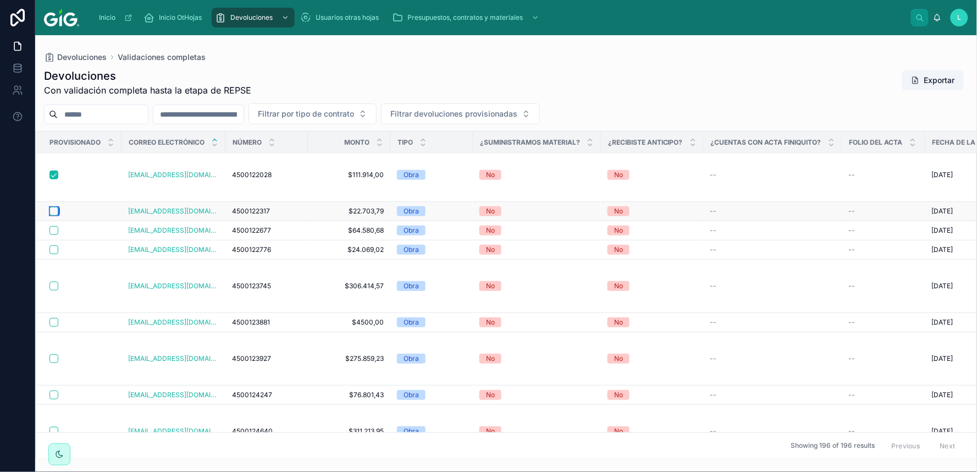
click at [56, 212] on button "button" at bounding box center [53, 211] width 9 height 9
click at [55, 232] on button "button" at bounding box center [53, 230] width 9 height 9
drag, startPoint x: 55, startPoint y: 232, endPoint x: 55, endPoint y: 250, distance: 18.7
click at [55, 250] on button "button" at bounding box center [53, 249] width 9 height 9
click at [52, 288] on button "button" at bounding box center [53, 286] width 9 height 9
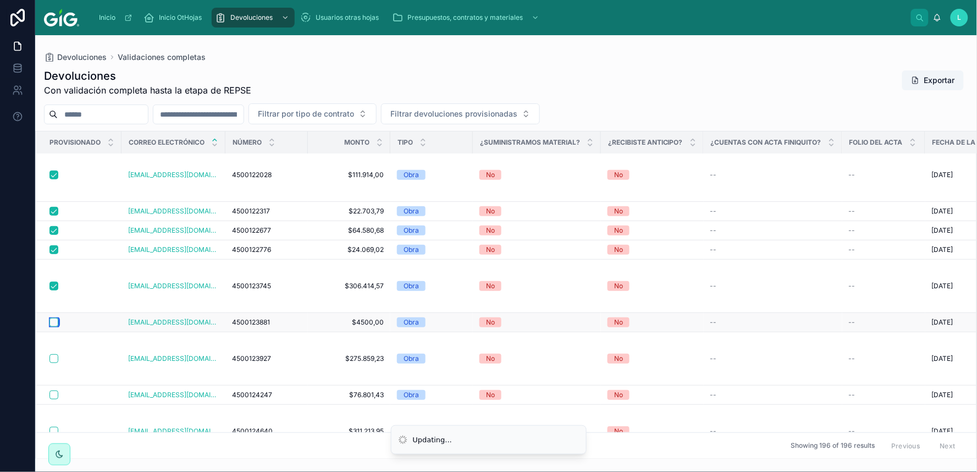
click at [56, 322] on button "button" at bounding box center [53, 322] width 9 height 9
click at [52, 359] on button "button" at bounding box center [53, 358] width 9 height 9
click at [52, 397] on button "button" at bounding box center [53, 394] width 9 height 9
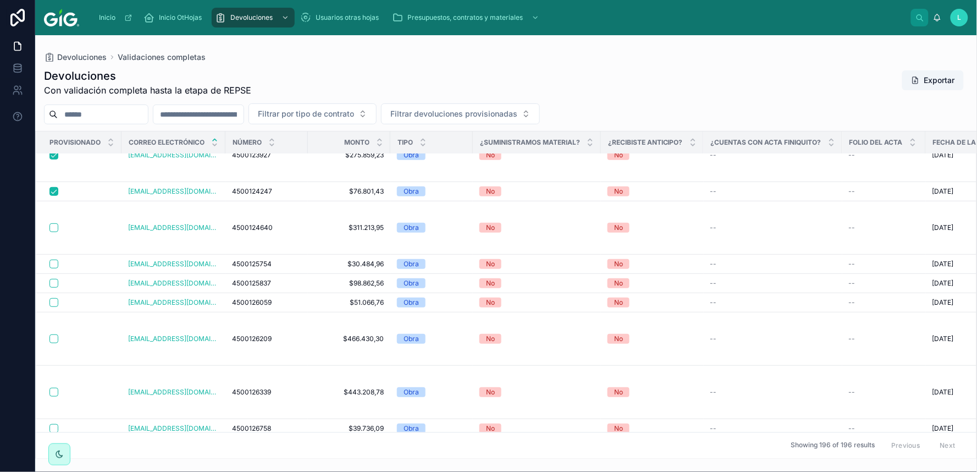
scroll to position [4126, 0]
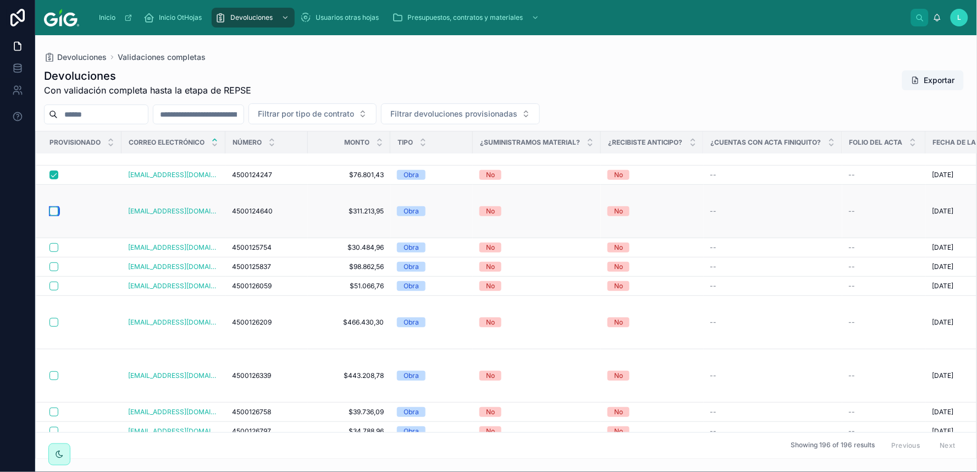
click at [53, 211] on button "button" at bounding box center [53, 211] width 9 height 9
click at [53, 248] on button "button" at bounding box center [53, 247] width 9 height 9
click at [55, 267] on button "button" at bounding box center [53, 266] width 9 height 9
click at [54, 285] on button "button" at bounding box center [53, 286] width 9 height 9
click at [53, 376] on button "button" at bounding box center [53, 375] width 9 height 9
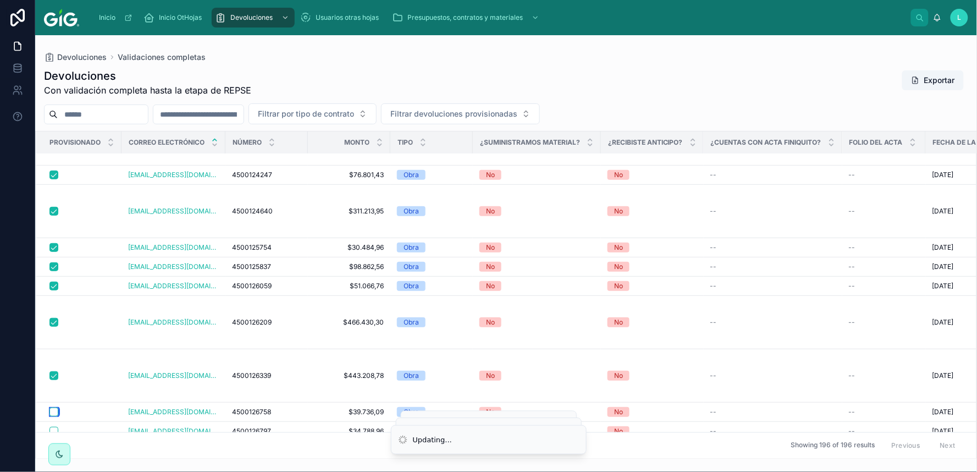
click at [55, 415] on button "button" at bounding box center [53, 412] width 9 height 9
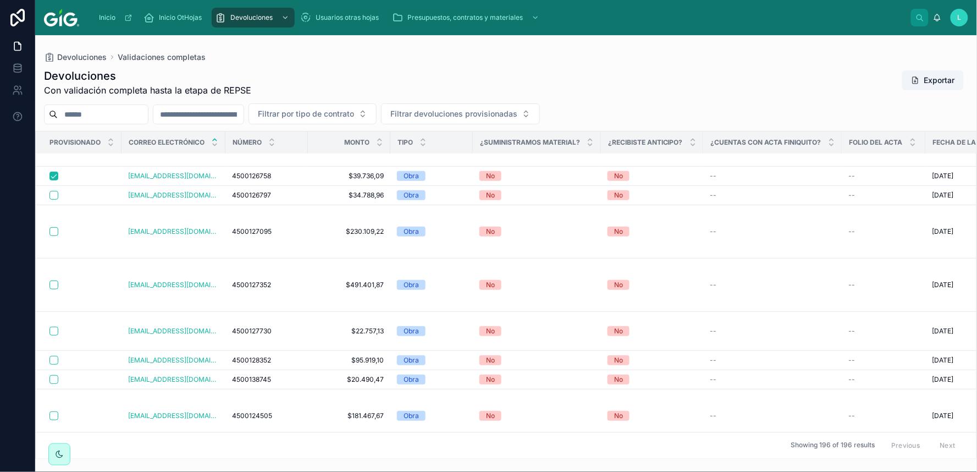
scroll to position [4370, 0]
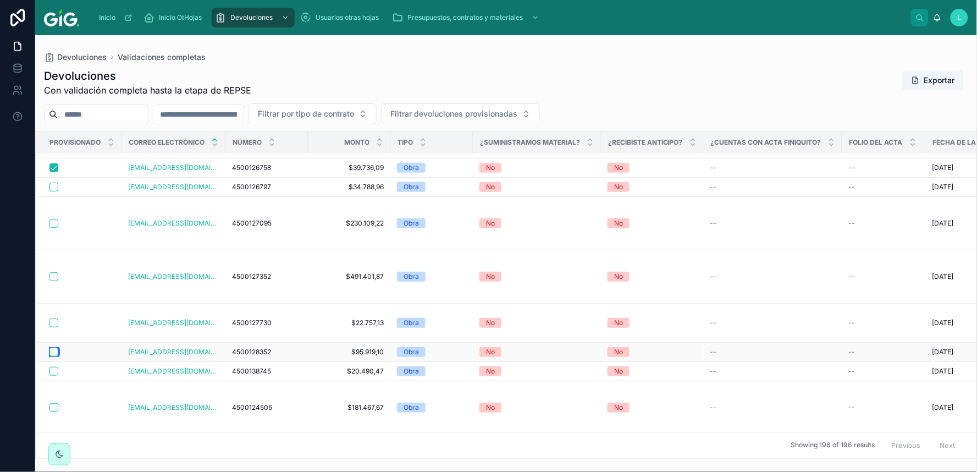
click at [52, 348] on button "button" at bounding box center [53, 352] width 9 height 9
click at [52, 318] on button "button" at bounding box center [53, 322] width 9 height 9
click at [55, 226] on button "button" at bounding box center [53, 223] width 9 height 9
click at [53, 188] on button "button" at bounding box center [53, 187] width 9 height 9
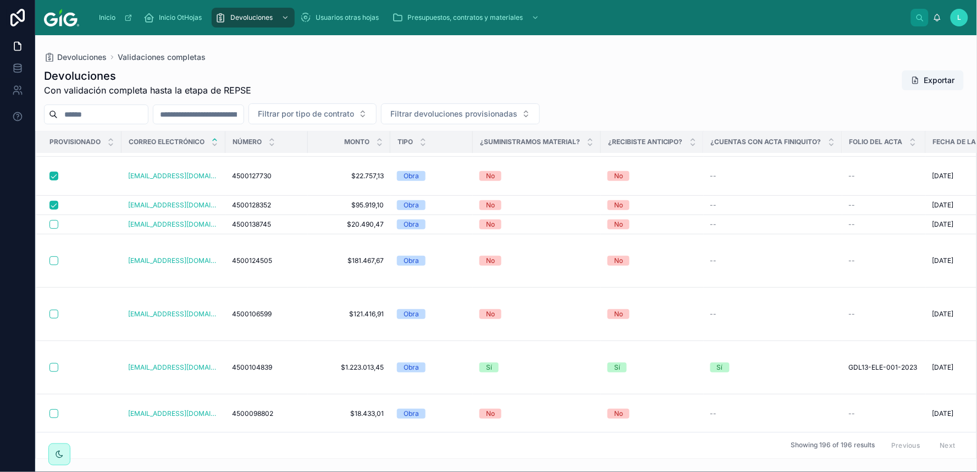
click at [0, 438] on div at bounding box center [17, 236] width 35 height 472
click at [52, 256] on button "button" at bounding box center [53, 260] width 9 height 9
click at [51, 310] on button "button" at bounding box center [53, 314] width 9 height 9
click at [53, 363] on button "button" at bounding box center [53, 367] width 9 height 9
click at [53, 409] on button "button" at bounding box center [53, 413] width 9 height 9
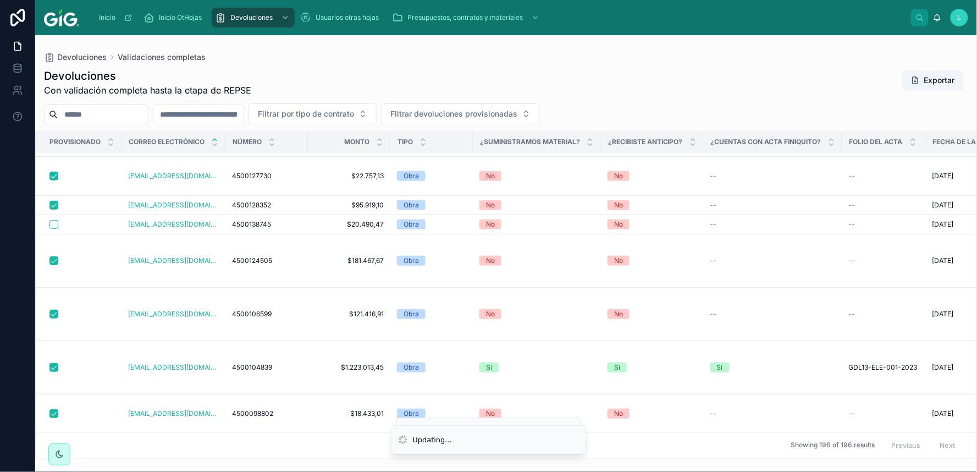
click at [56, 455] on button "button" at bounding box center [53, 459] width 9 height 9
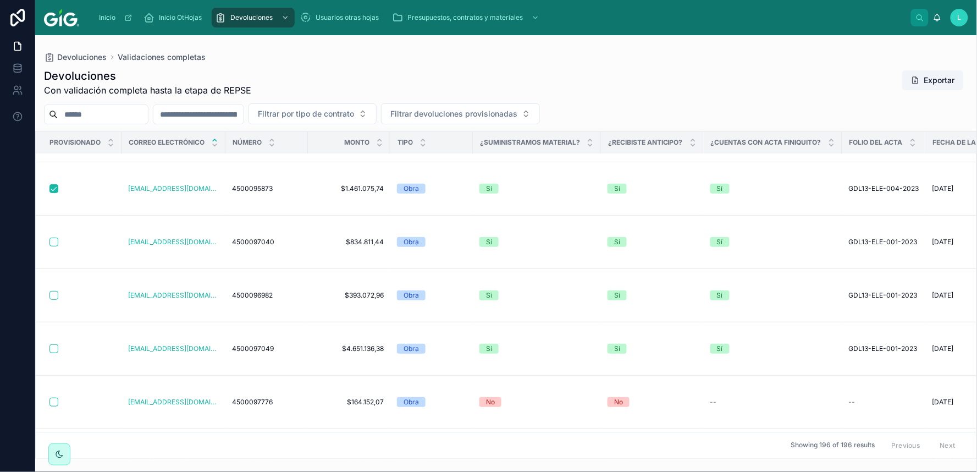
scroll to position [4810, 0]
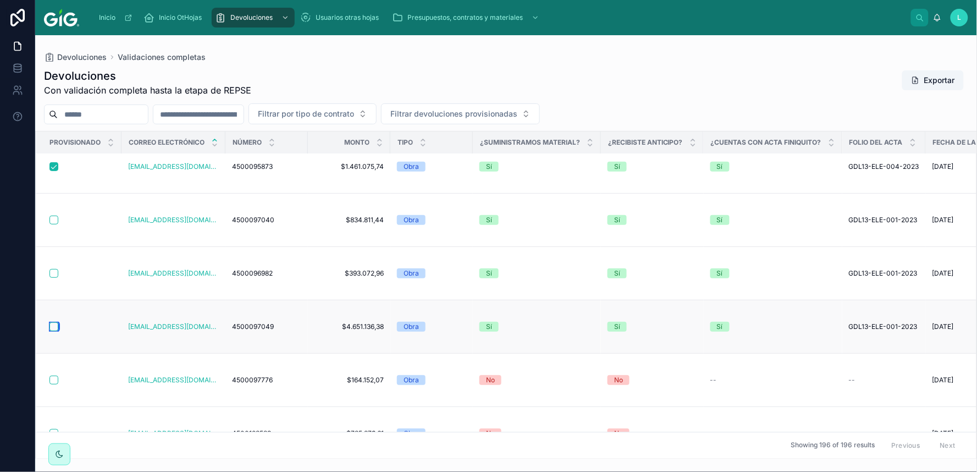
click at [52, 322] on button "button" at bounding box center [53, 326] width 9 height 9
click at [52, 269] on button "button" at bounding box center [53, 273] width 9 height 9
drag, startPoint x: 51, startPoint y: 339, endPoint x: 6, endPoint y: 350, distance: 46.4
click at [52, 376] on button "button" at bounding box center [53, 380] width 9 height 9
click at [50, 429] on button "button" at bounding box center [53, 433] width 9 height 9
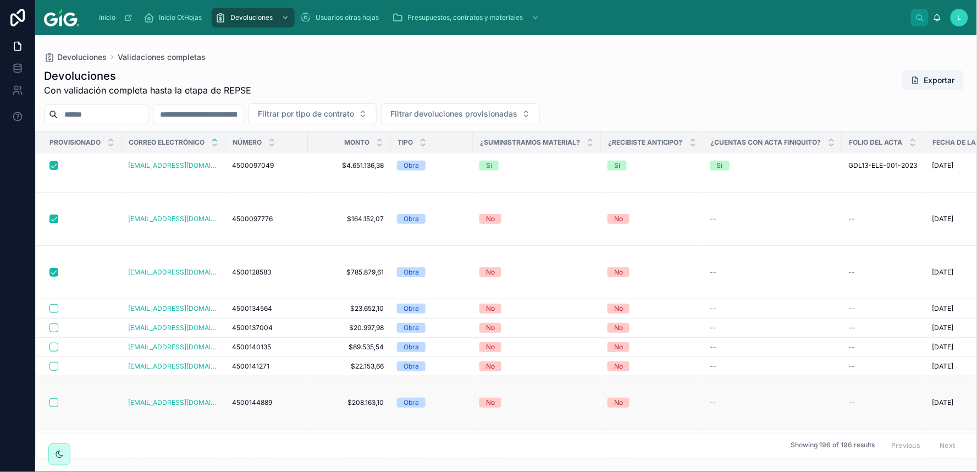
scroll to position [5030, 0]
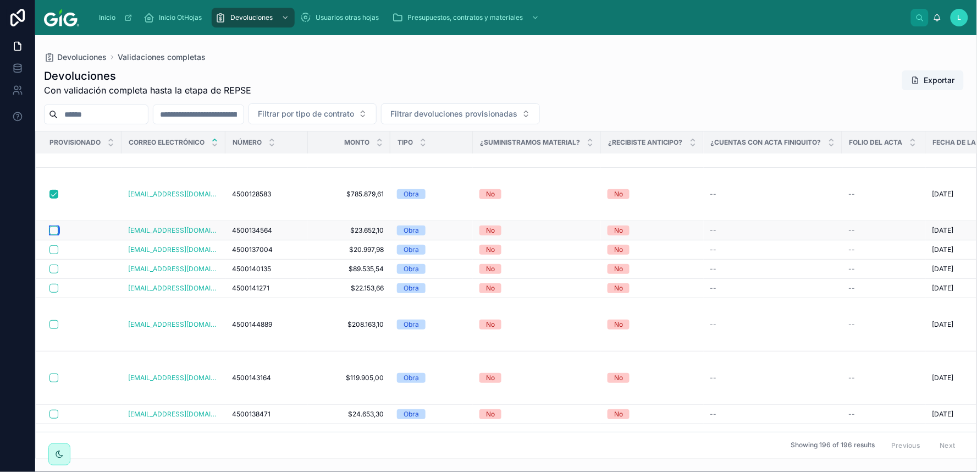
click at [53, 226] on button "button" at bounding box center [53, 230] width 9 height 9
click at [54, 245] on button "button" at bounding box center [53, 249] width 9 height 9
click at [55, 265] on button "button" at bounding box center [53, 269] width 9 height 9
click at [53, 284] on button "button" at bounding box center [53, 288] width 9 height 9
click at [53, 320] on button "button" at bounding box center [53, 324] width 9 height 9
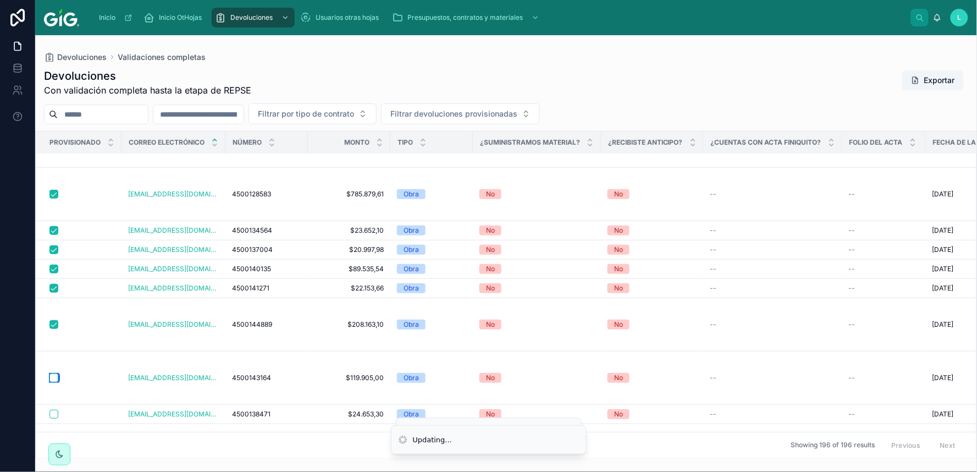
click at [53, 373] on button "button" at bounding box center [53, 377] width 9 height 9
click at [53, 410] on button "button" at bounding box center [53, 414] width 9 height 9
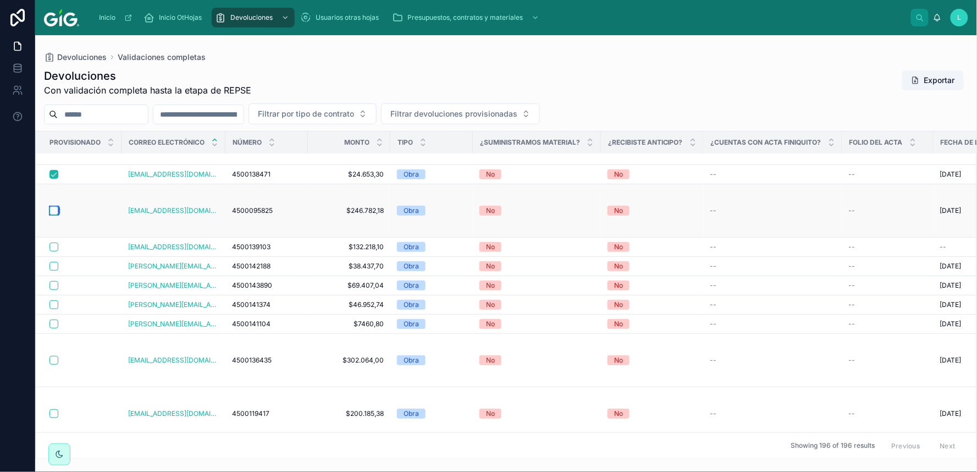
click at [53, 211] on button "button" at bounding box center [53, 210] width 9 height 9
click at [52, 361] on button "button" at bounding box center [53, 360] width 9 height 9
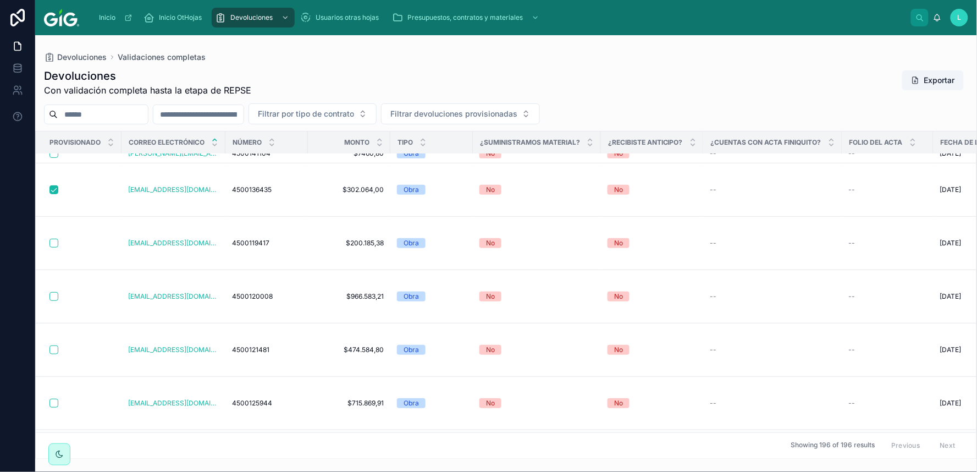
scroll to position [5445, 0]
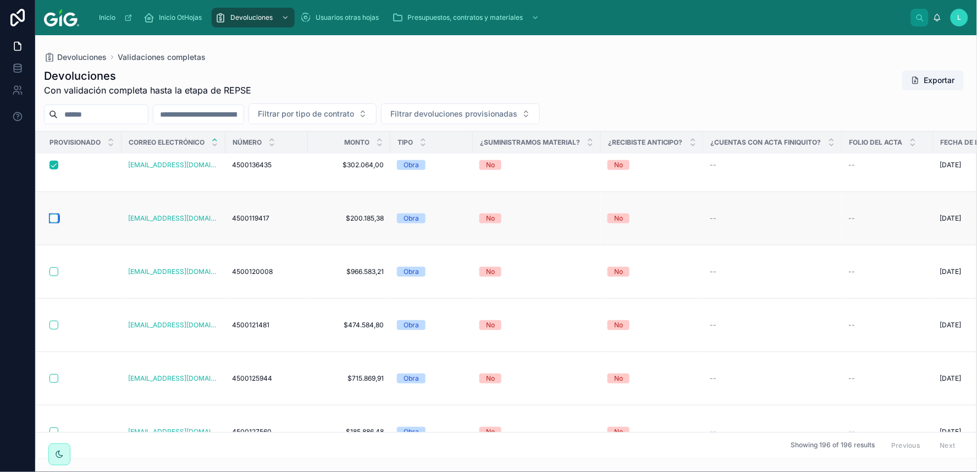
click at [50, 220] on button "button" at bounding box center [53, 218] width 9 height 9
click at [54, 272] on button "button" at bounding box center [53, 271] width 9 height 9
click at [56, 324] on button "button" at bounding box center [53, 325] width 9 height 9
click at [53, 378] on button "button" at bounding box center [53, 378] width 9 height 9
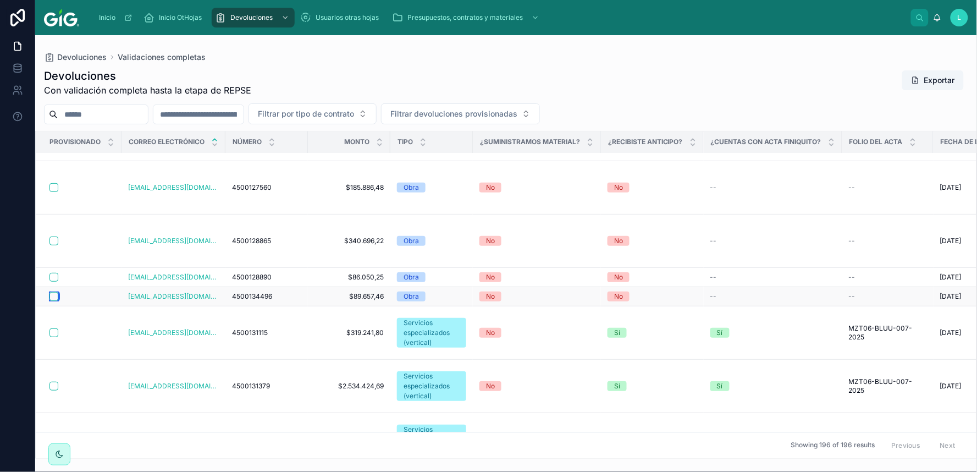
click at [52, 295] on button "button" at bounding box center [53, 296] width 9 height 9
click at [53, 186] on button "button" at bounding box center [53, 187] width 9 height 9
click at [52, 241] on button "button" at bounding box center [53, 240] width 9 height 9
click at [53, 277] on button "button" at bounding box center [53, 277] width 9 height 9
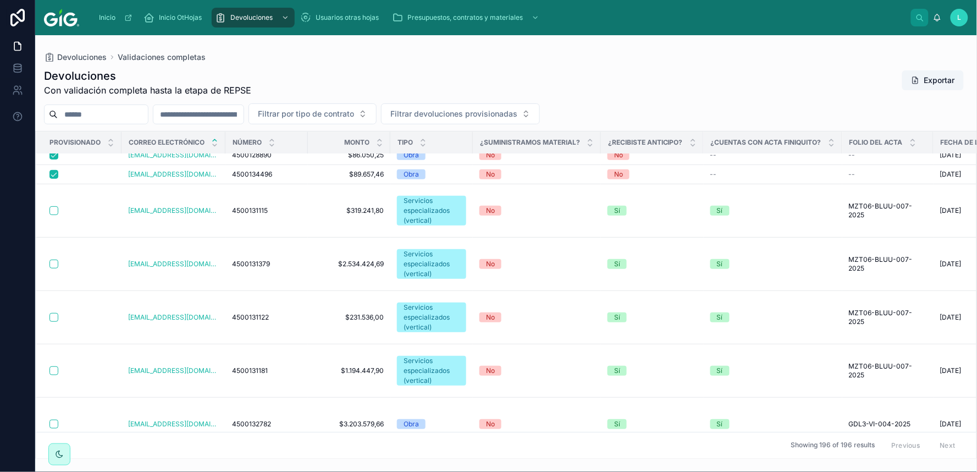
scroll to position [5836, 0]
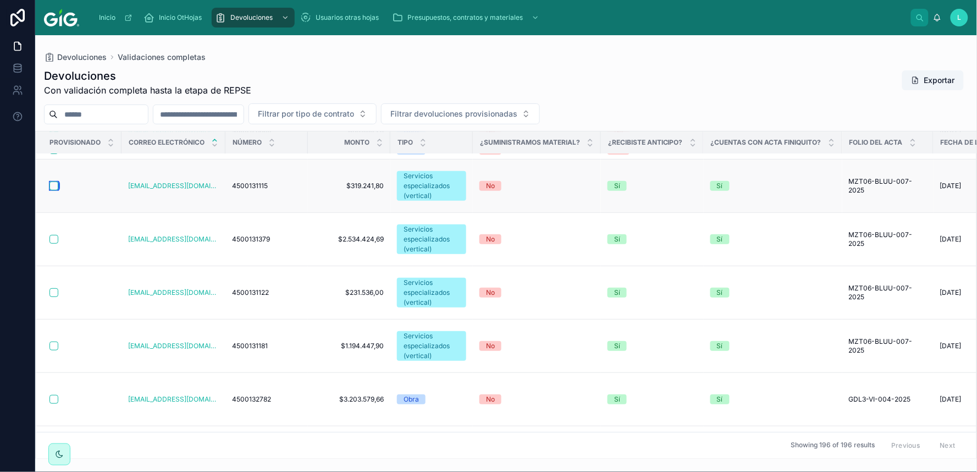
click at [51, 188] on button "button" at bounding box center [53, 185] width 9 height 9
click at [55, 239] on button "button" at bounding box center [53, 239] width 9 height 9
click at [51, 293] on button "button" at bounding box center [53, 292] width 9 height 9
click at [53, 345] on button "button" at bounding box center [53, 346] width 9 height 9
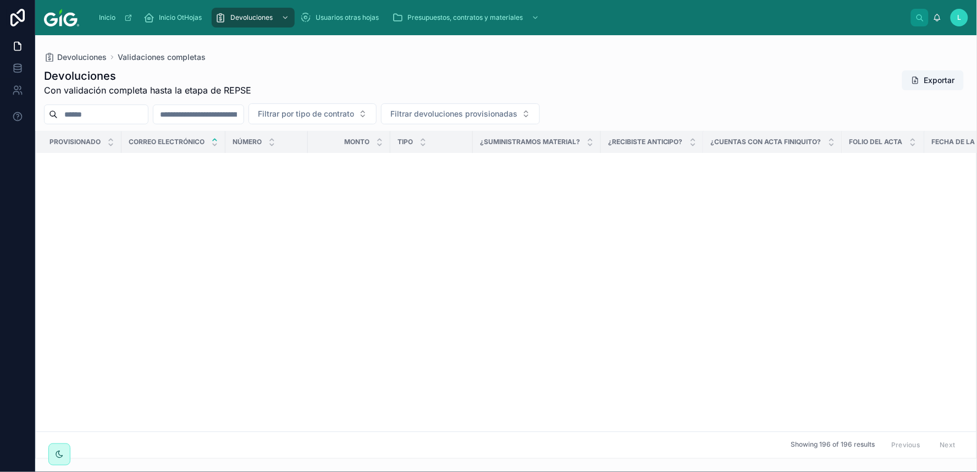
scroll to position [5982, 0]
click button "button"
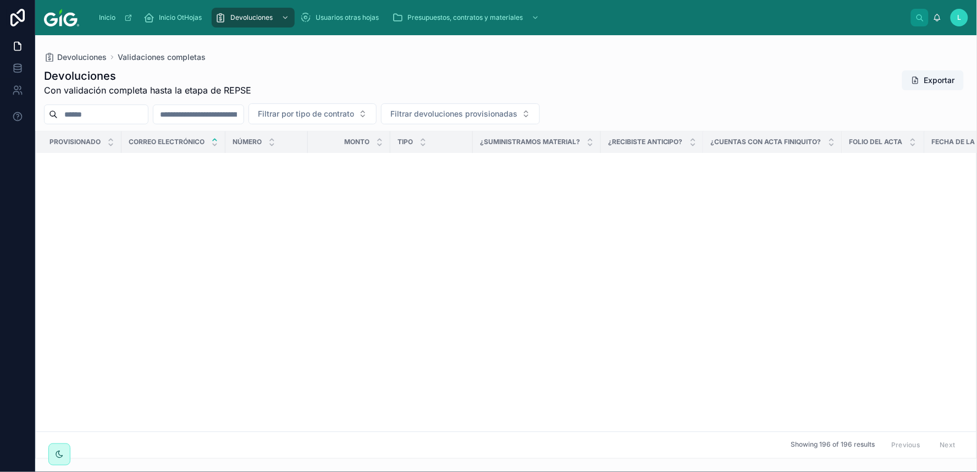
click button "button"
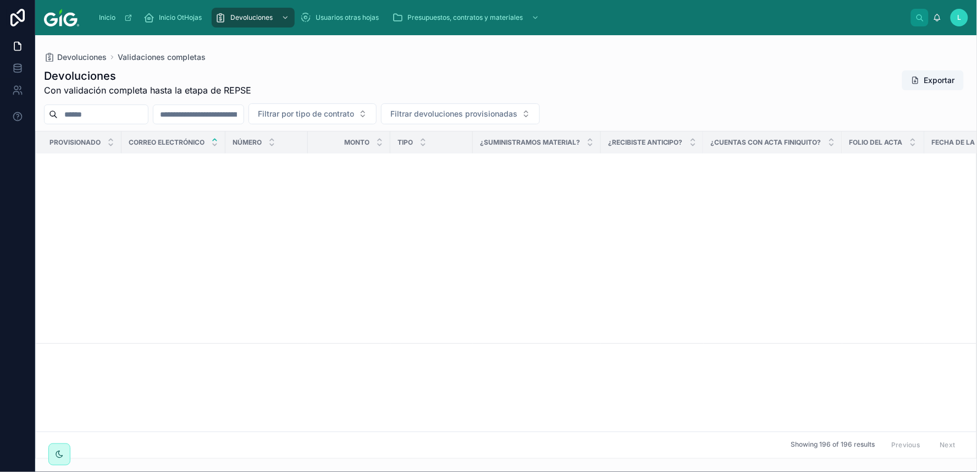
click button "button"
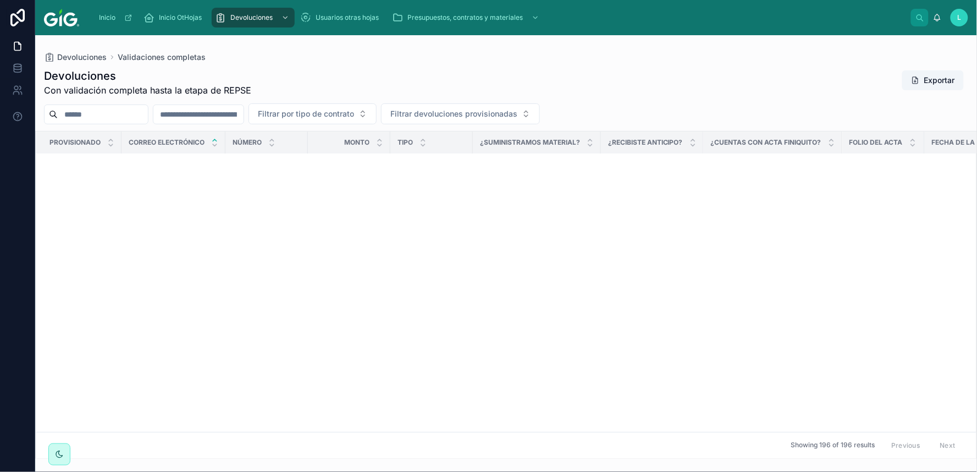
click button "button"
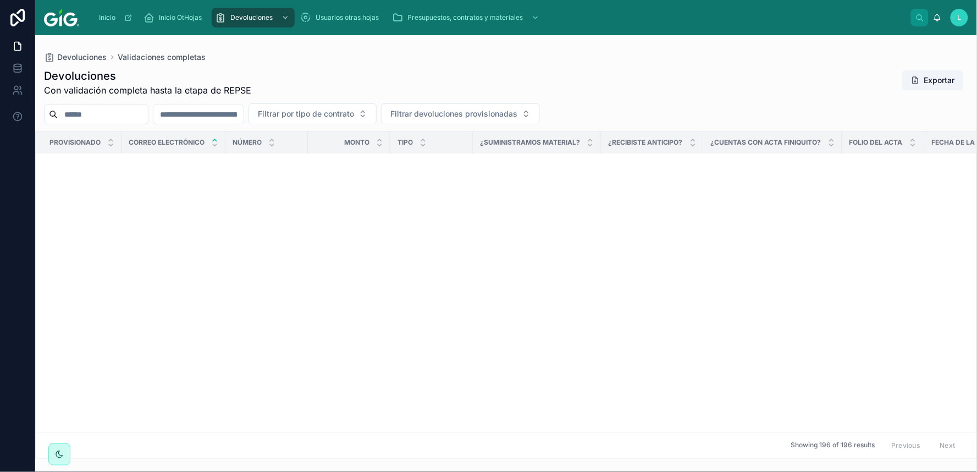
click button "button"
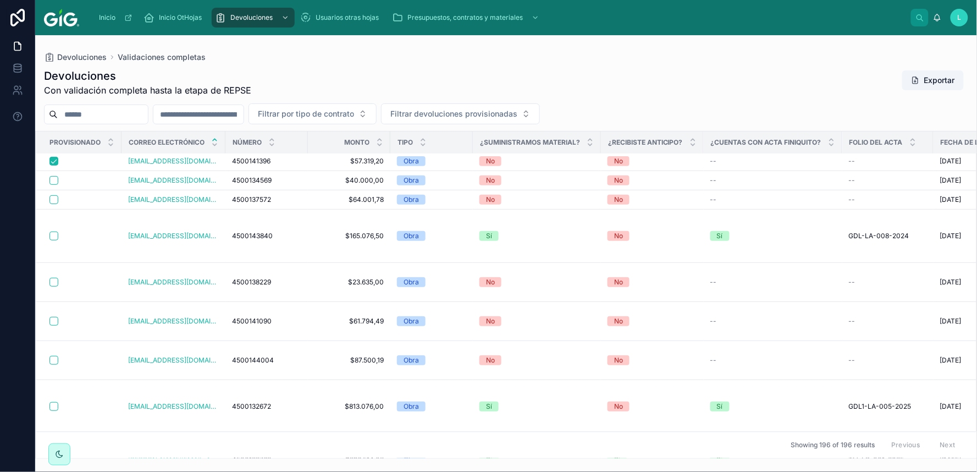
scroll to position [6832, 0]
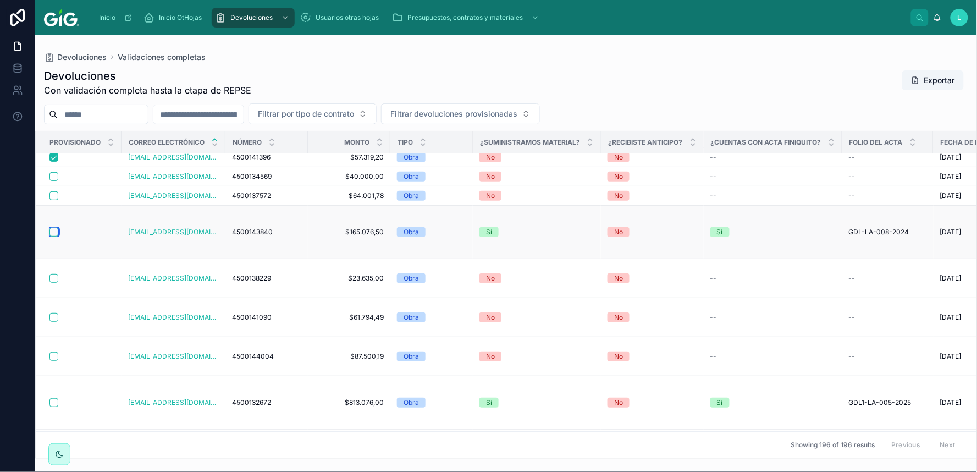
click at [53, 233] on button "button" at bounding box center [53, 232] width 9 height 9
click at [53, 274] on button "button" at bounding box center [53, 278] width 9 height 9
click at [53, 352] on button "button" at bounding box center [53, 356] width 9 height 9
click at [53, 398] on button "button" at bounding box center [53, 402] width 9 height 9
drag, startPoint x: 52, startPoint y: 398, endPoint x: 215, endPoint y: 429, distance: 165.7
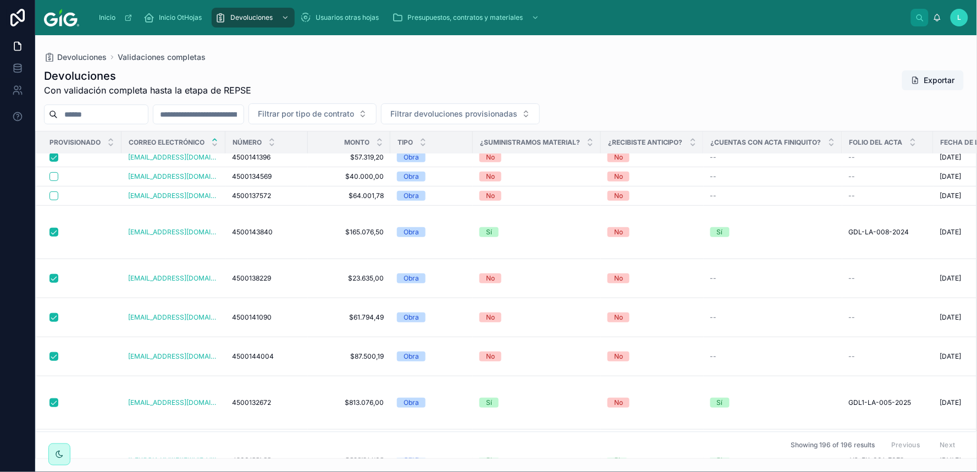
click at [52, 452] on button "button" at bounding box center [53, 456] width 9 height 9
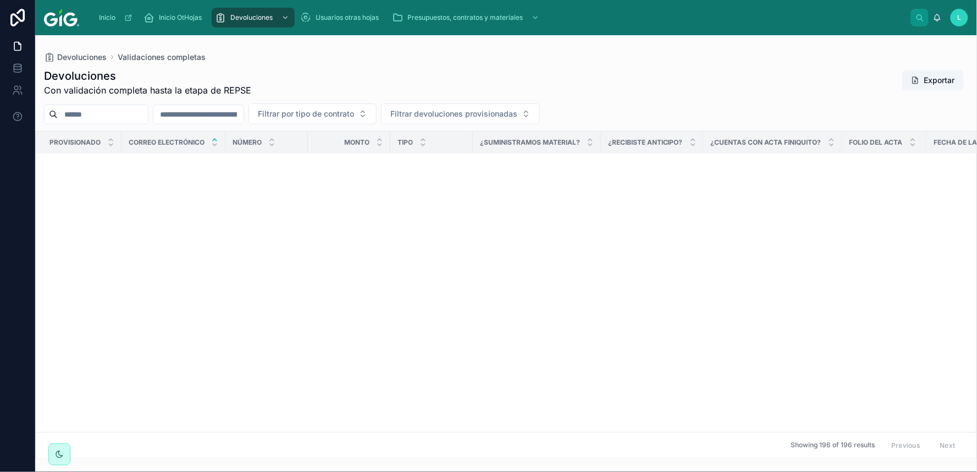
scroll to position [0, 0]
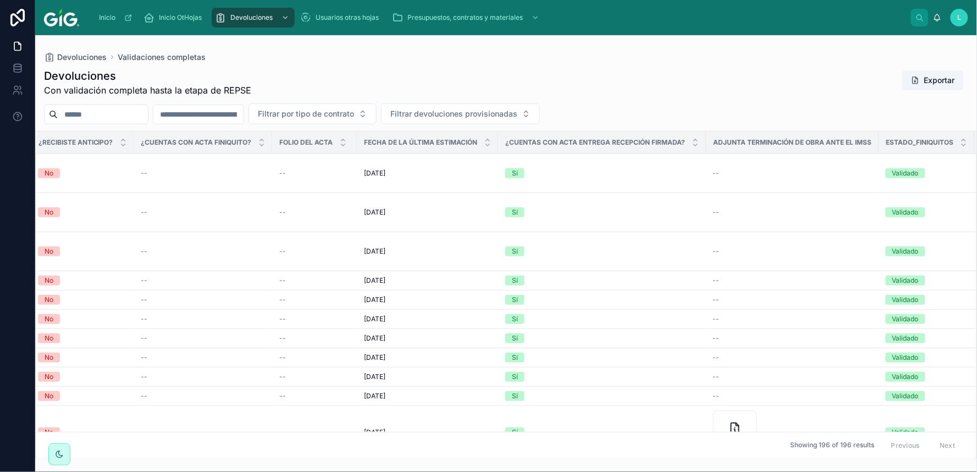
click at [960, 449] on div "Showing 196 of 196 results Previous Next" at bounding box center [506, 445] width 941 height 26
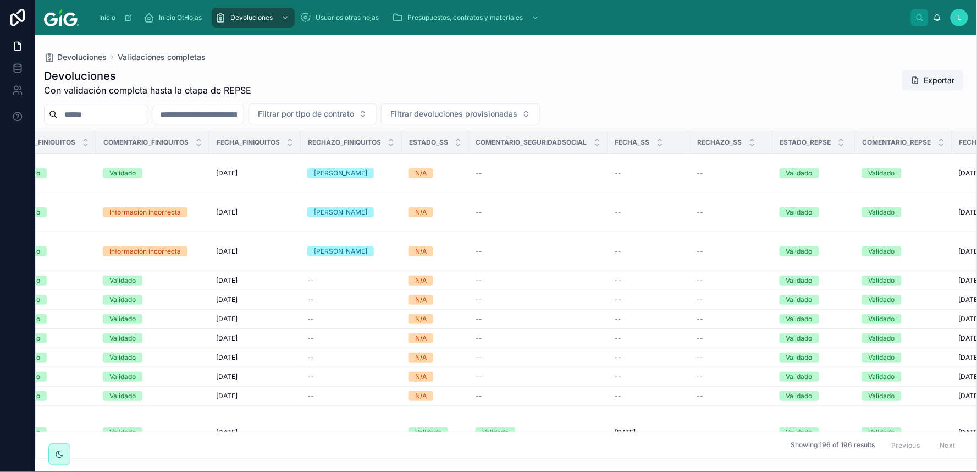
click at [960, 449] on div "Showing 196 of 196 results Previous Next" at bounding box center [506, 445] width 941 height 26
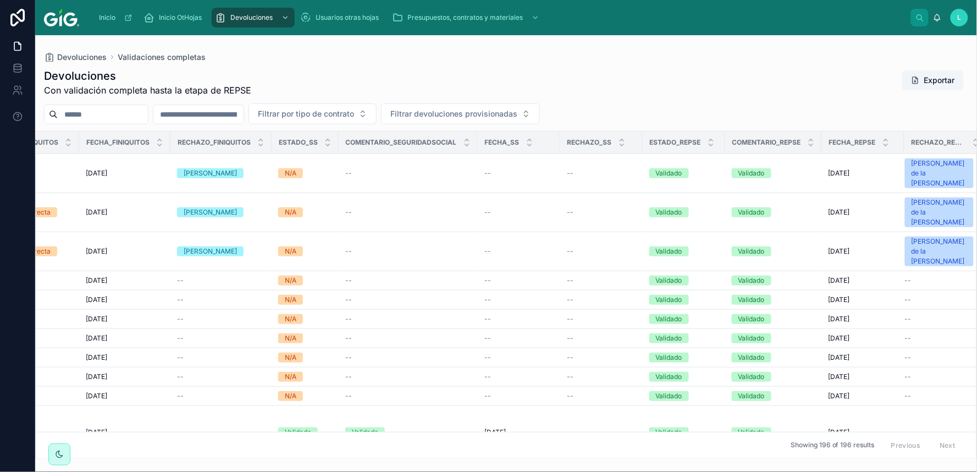
scroll to position [0, 1602]
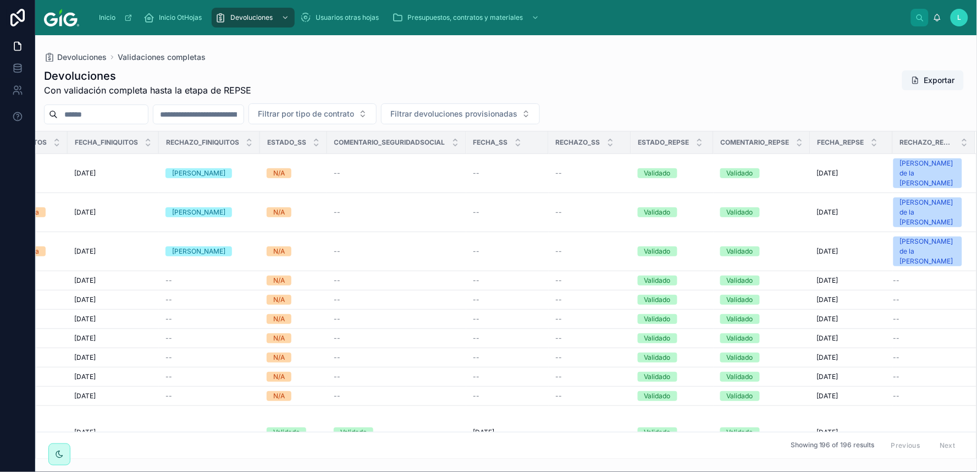
click at [960, 449] on div "Showing 196 of 196 results Previous Next" at bounding box center [506, 445] width 941 height 26
click at [237, 20] on span "Devoluciones" at bounding box center [251, 17] width 42 height 9
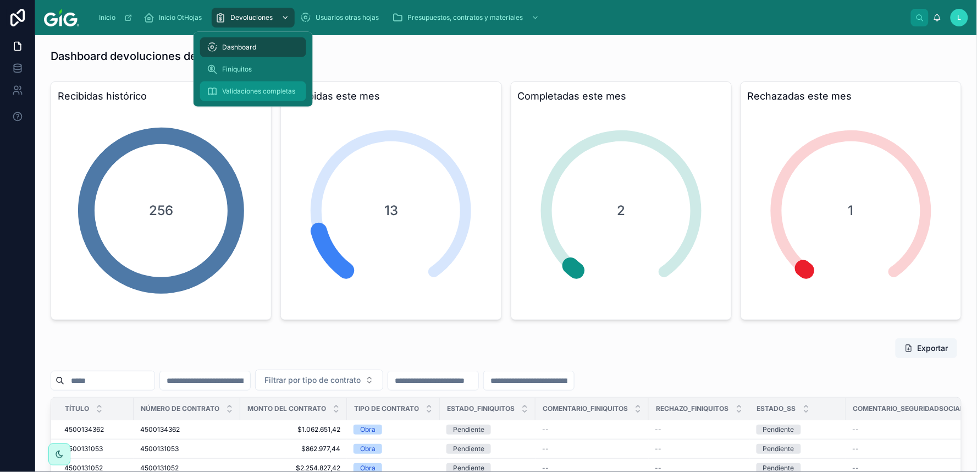
click at [238, 87] on span "Validaciones completas" at bounding box center [258, 91] width 73 height 9
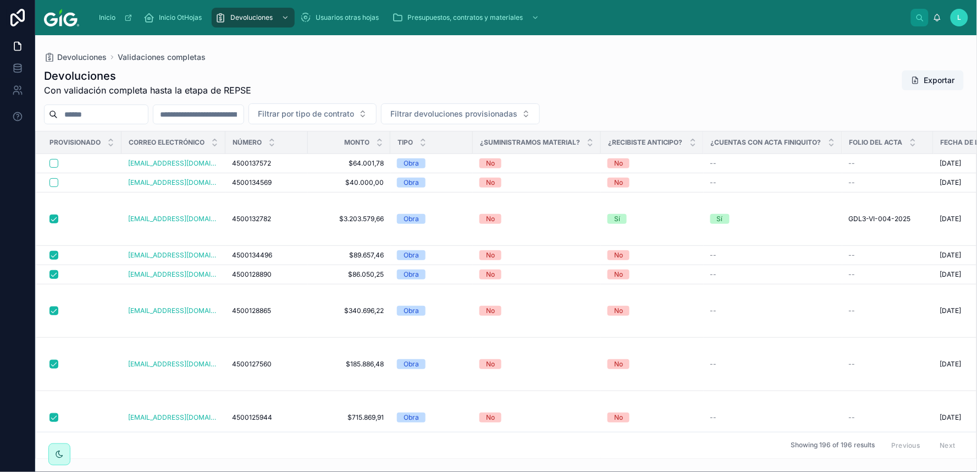
click at [716, 75] on div "Devoluciones Con validación completa hasta la etapa de REPSE Exportar" at bounding box center [506, 82] width 925 height 29
click at [937, 81] on button "Exportar" at bounding box center [934, 80] width 62 height 20
click at [244, 118] on input "text" at bounding box center [198, 114] width 90 height 15
paste input "**********"
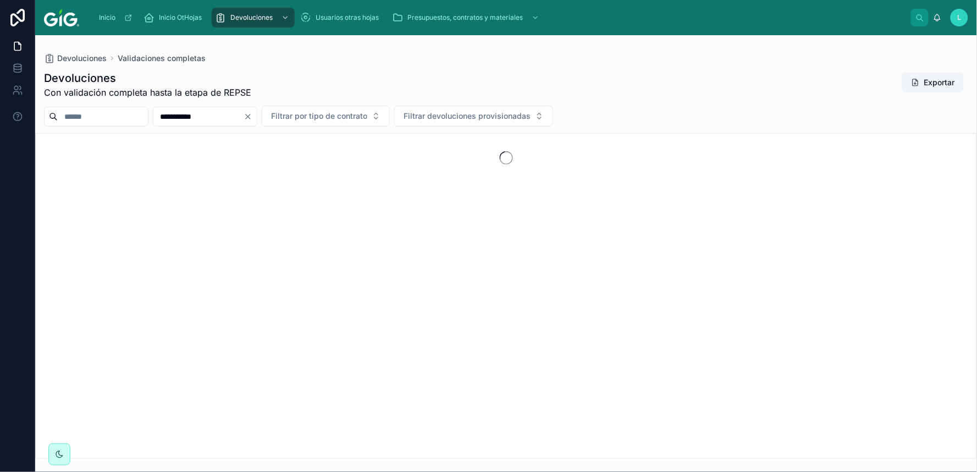
click at [189, 118] on input "**********" at bounding box center [198, 116] width 90 height 15
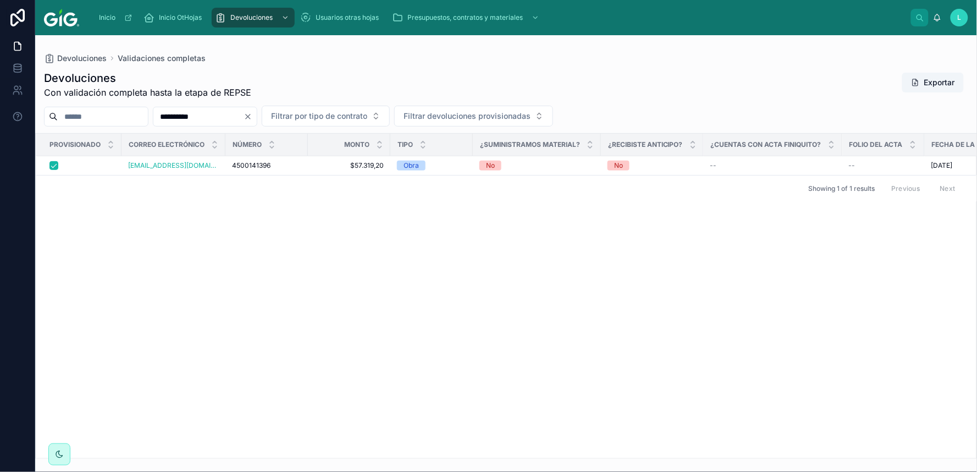
click at [221, 143] on div "Correo electrónico" at bounding box center [173, 144] width 103 height 21
drag, startPoint x: 244, startPoint y: 110, endPoint x: 164, endPoint y: 119, distance: 80.8
click at [164, 119] on div "**********" at bounding box center [506, 116] width 942 height 21
paste input "text"
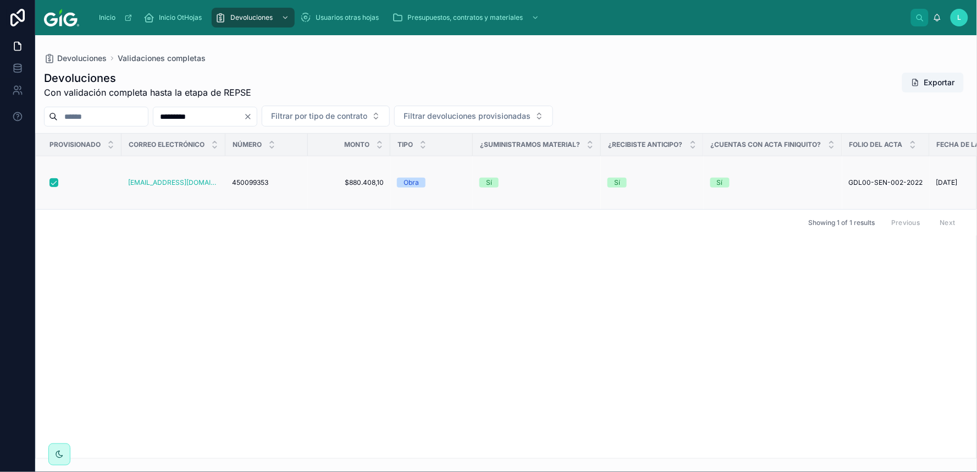
click at [147, 157] on td "[EMAIL_ADDRESS][DOMAIN_NAME]" at bounding box center [174, 182] width 104 height 53
drag, startPoint x: 244, startPoint y: 118, endPoint x: 165, endPoint y: 116, distance: 78.7
click at [165, 116] on div "********* Filtrar por tipo de contrato Filtrar devoluciones provisionadas" at bounding box center [506, 116] width 942 height 21
click at [344, 444] on div "Provisionado Correo electrónico Número Monto Tipo ¿Suministramos material? ¿Rec…" at bounding box center [506, 296] width 941 height 324
drag, startPoint x: 234, startPoint y: 117, endPoint x: 178, endPoint y: 121, distance: 56.2
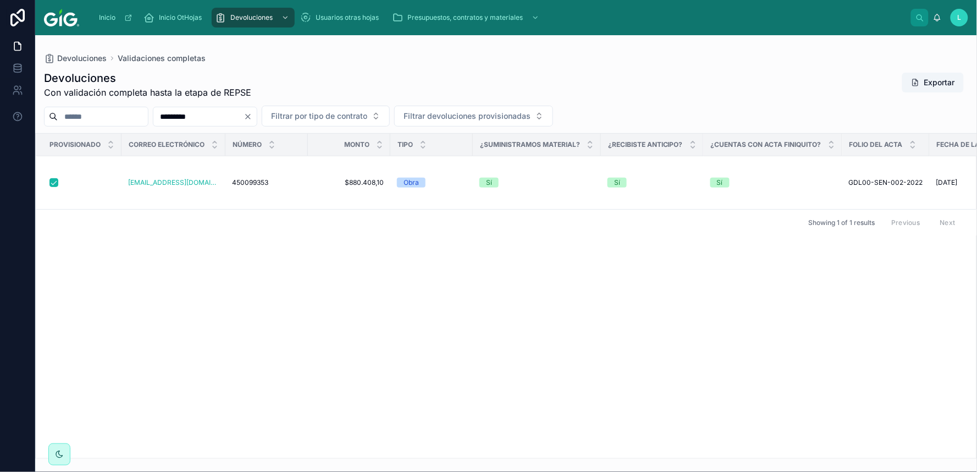
click at [178, 121] on div "********* Filtrar por tipo de contrato Filtrar devoluciones provisionadas" at bounding box center [506, 116] width 942 height 21
paste input "**"
drag, startPoint x: 253, startPoint y: 113, endPoint x: 171, endPoint y: 116, distance: 82.0
click at [171, 116] on div "**********" at bounding box center [506, 116] width 942 height 21
paste input "text"
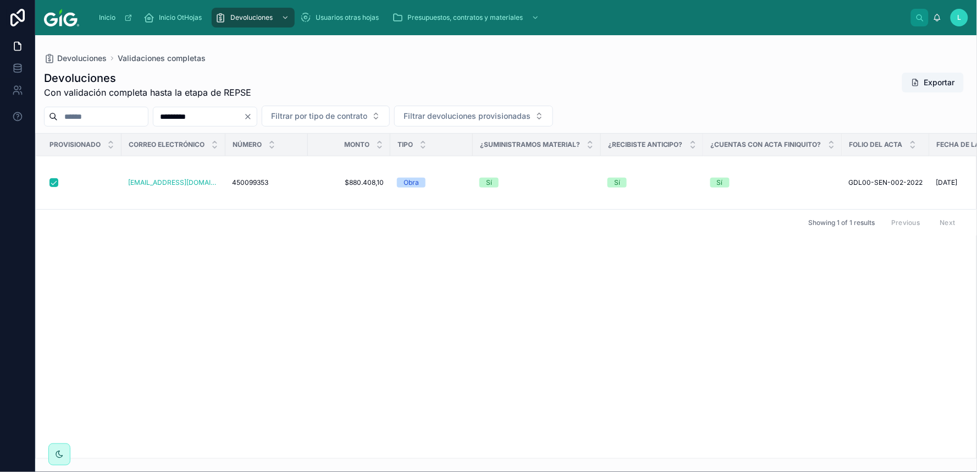
drag, startPoint x: 235, startPoint y: 115, endPoint x: 169, endPoint y: 106, distance: 66.7
click at [169, 106] on div "********* Filtrar por tipo de contrato Filtrar devoluciones provisionadas" at bounding box center [506, 116] width 942 height 21
paste input "*"
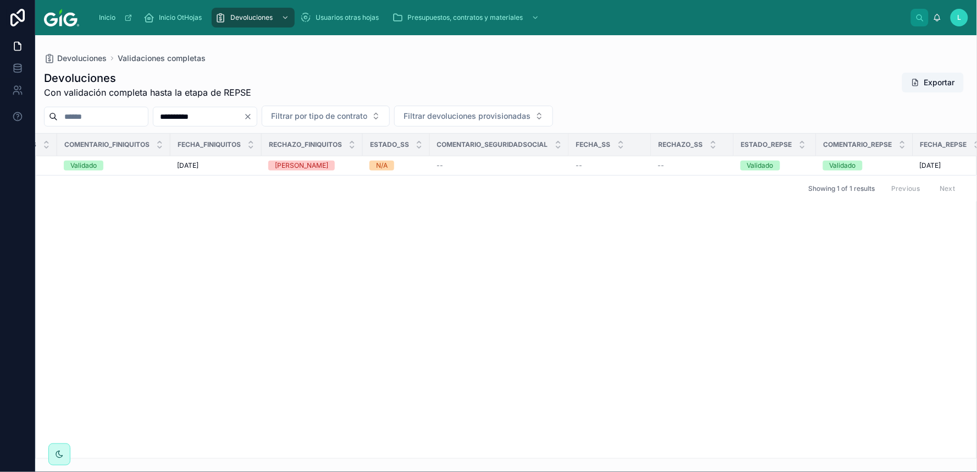
scroll to position [0, 1592]
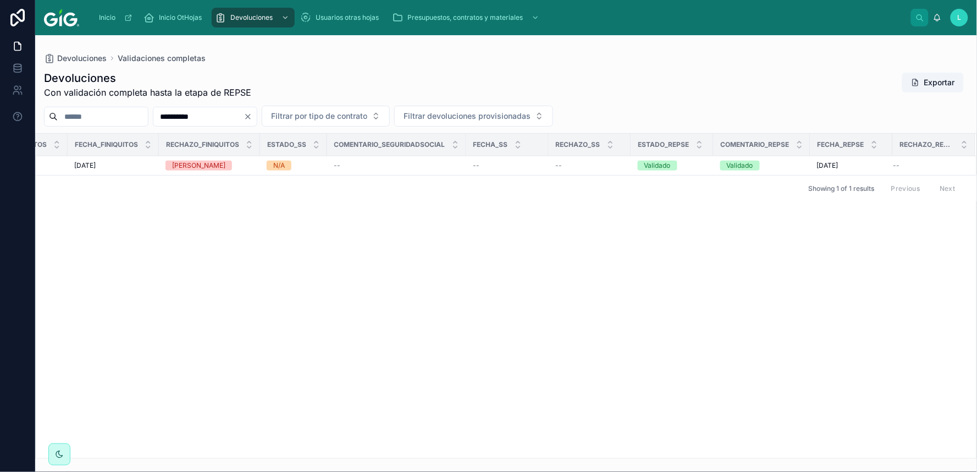
type input "**********"
click at [669, 256] on div "Provisionado Correo electrónico Número Monto Tipo ¿Suministramos material? ¿Rec…" at bounding box center [506, 296] width 941 height 324
click at [678, 274] on div "Provisionado Correo electrónico Número Monto Tipo ¿Suministramos material? ¿Rec…" at bounding box center [506, 296] width 941 height 324
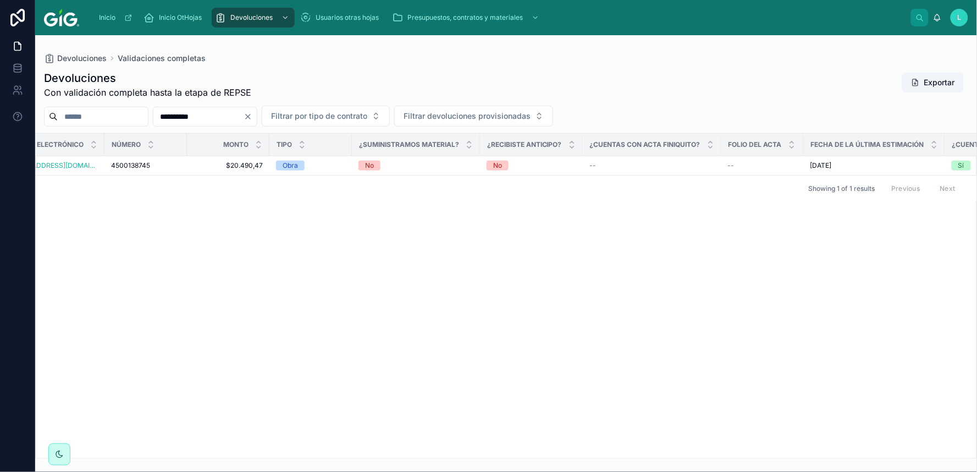
scroll to position [0, 0]
